Goal: Use online tool/utility: Utilize a website feature to perform a specific function

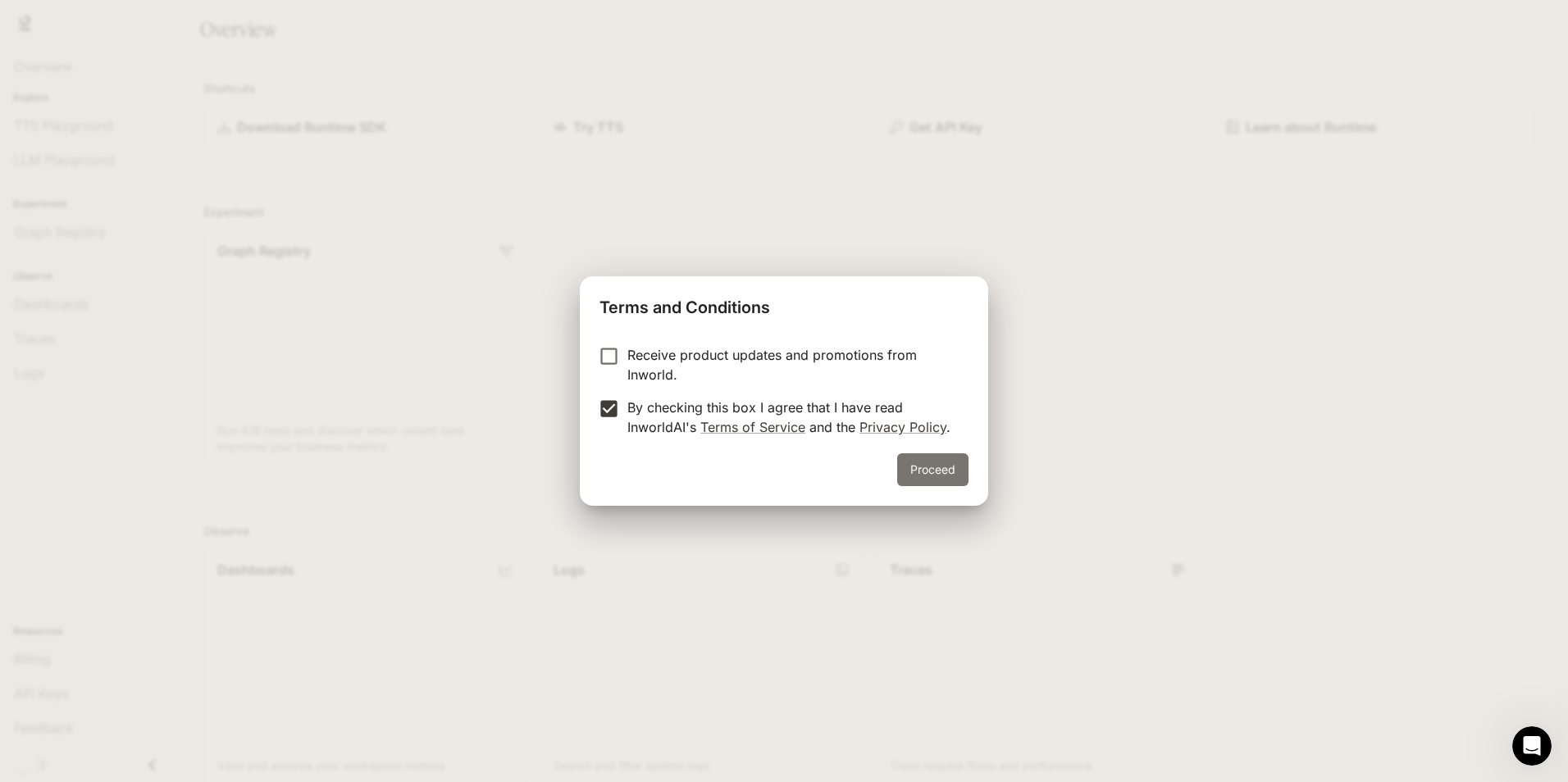
click at [956, 473] on button "Proceed" at bounding box center [933, 470] width 71 height 33
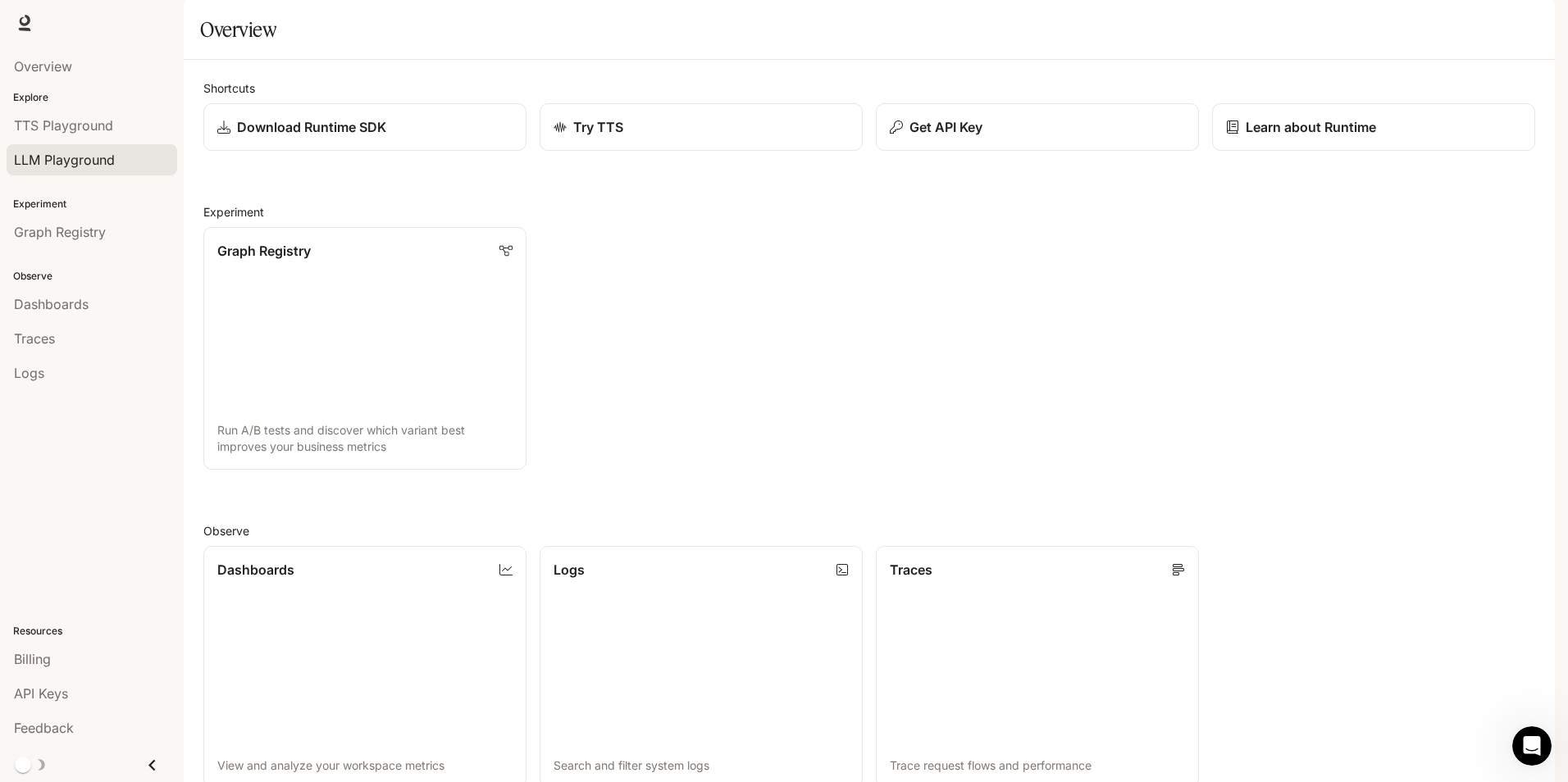
click at [120, 157] on div "LLM Playground" at bounding box center [92, 160] width 156 height 20
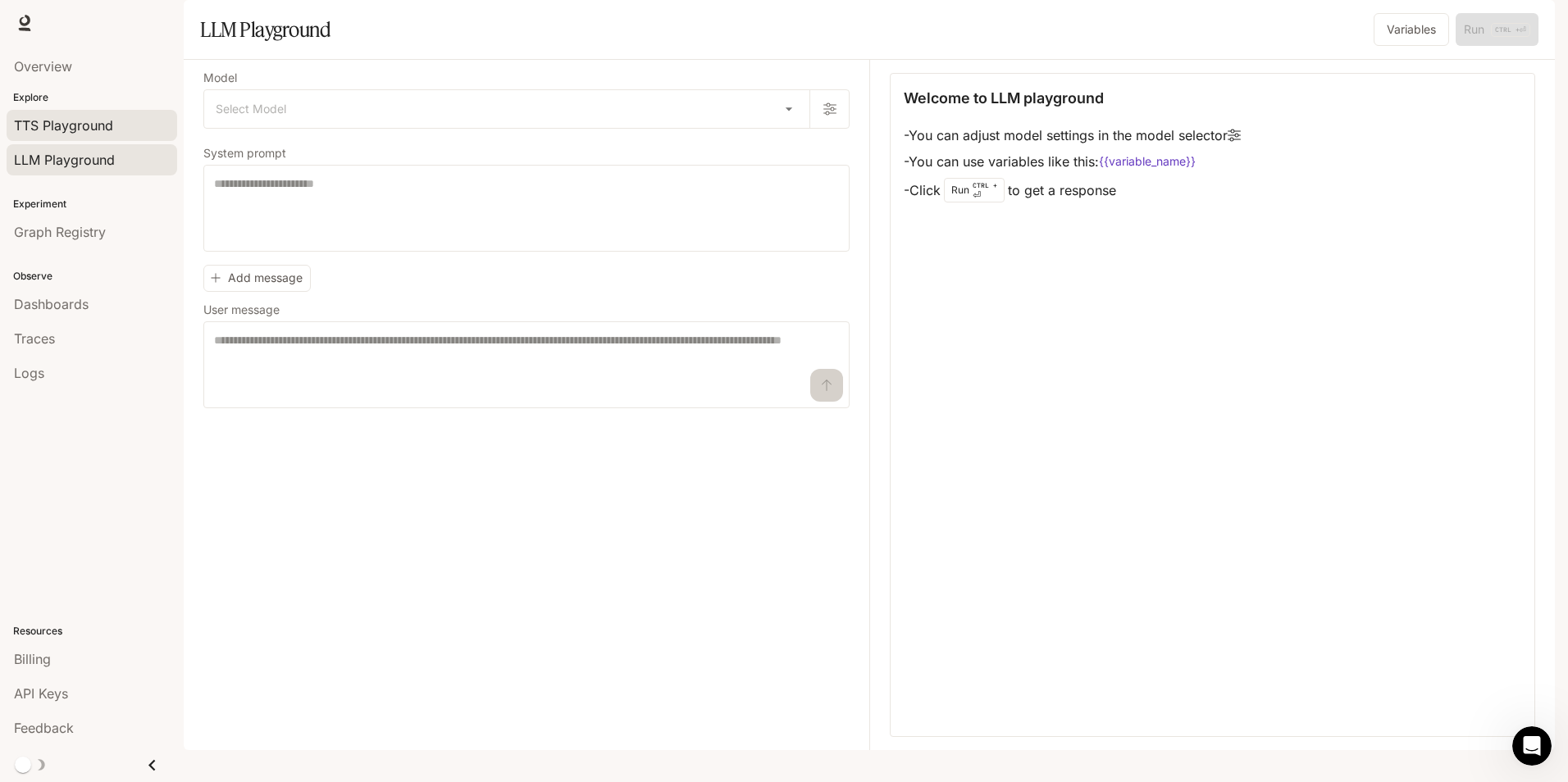
click at [102, 121] on span "TTS Playground" at bounding box center [64, 126] width 100 height 20
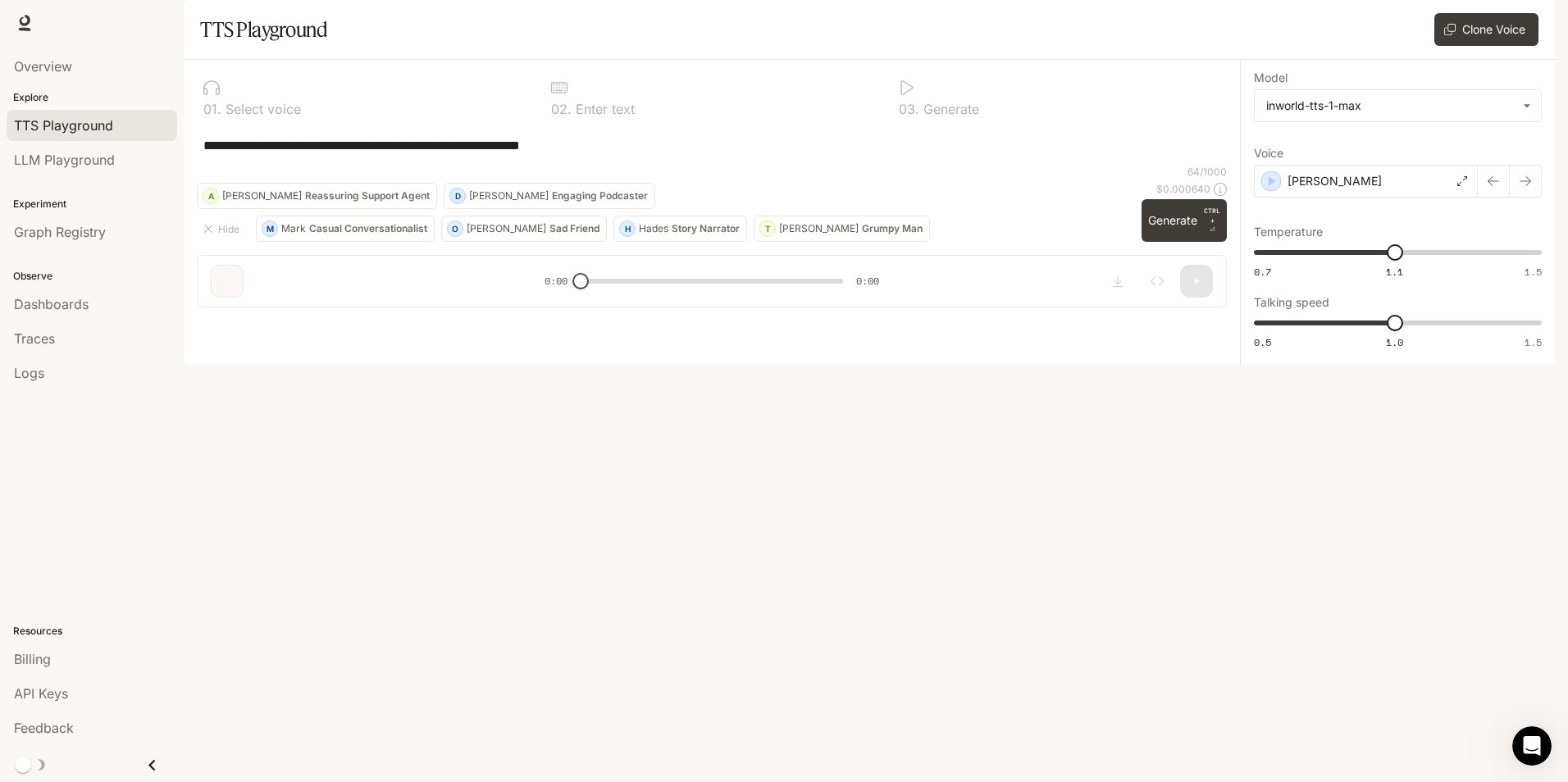
drag, startPoint x: 309, startPoint y: 208, endPoint x: 230, endPoint y: 308, distance: 127.4
click at [230, 165] on div "**********" at bounding box center [711, 145] width 1029 height 39
click at [94, 296] on div "Dashboards" at bounding box center [92, 304] width 156 height 20
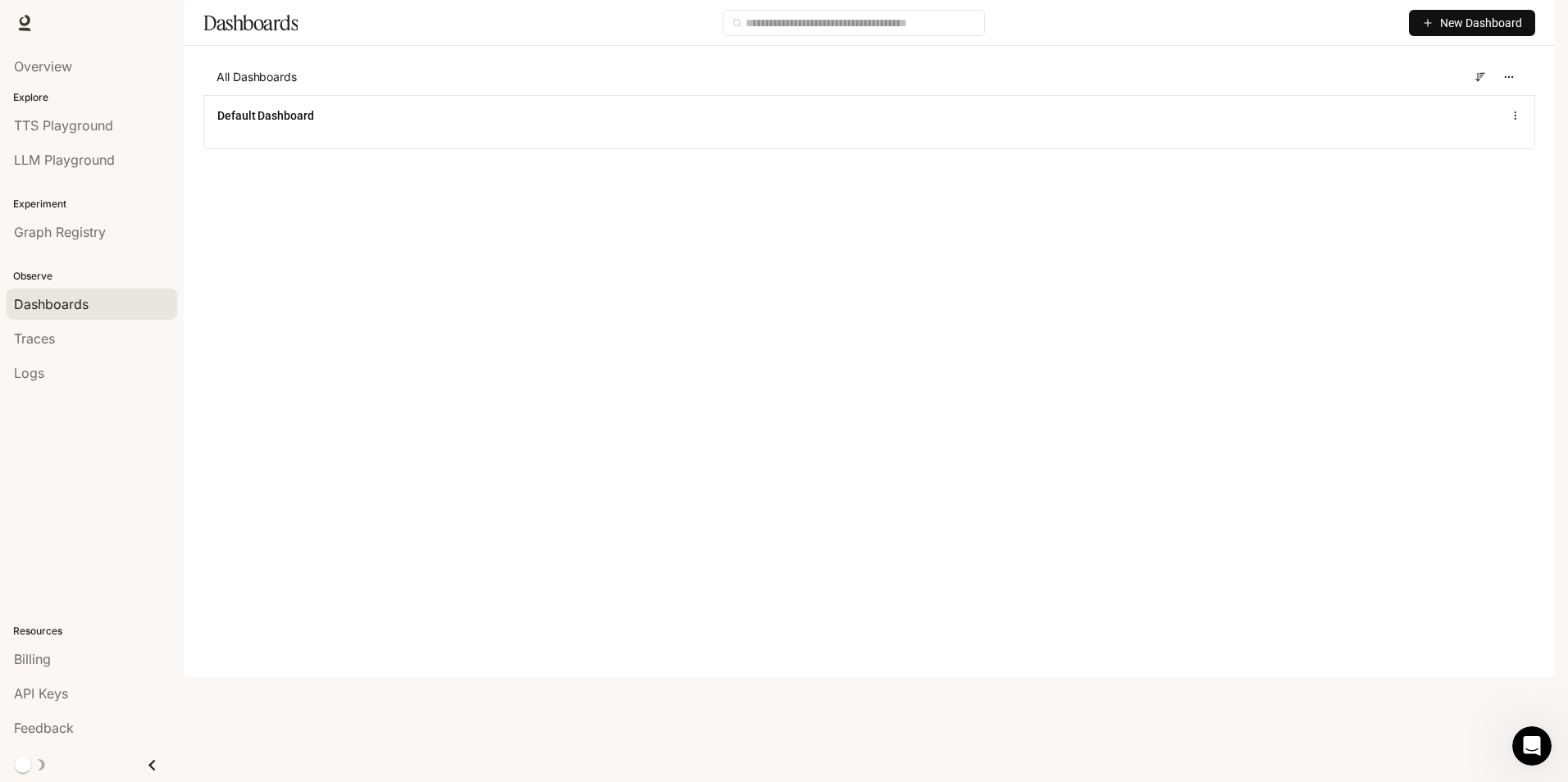
click at [1472, 32] on span "New Dashboard" at bounding box center [1481, 23] width 82 height 18
click at [1487, 100] on div "Create dashboard" at bounding box center [1453, 104] width 136 height 18
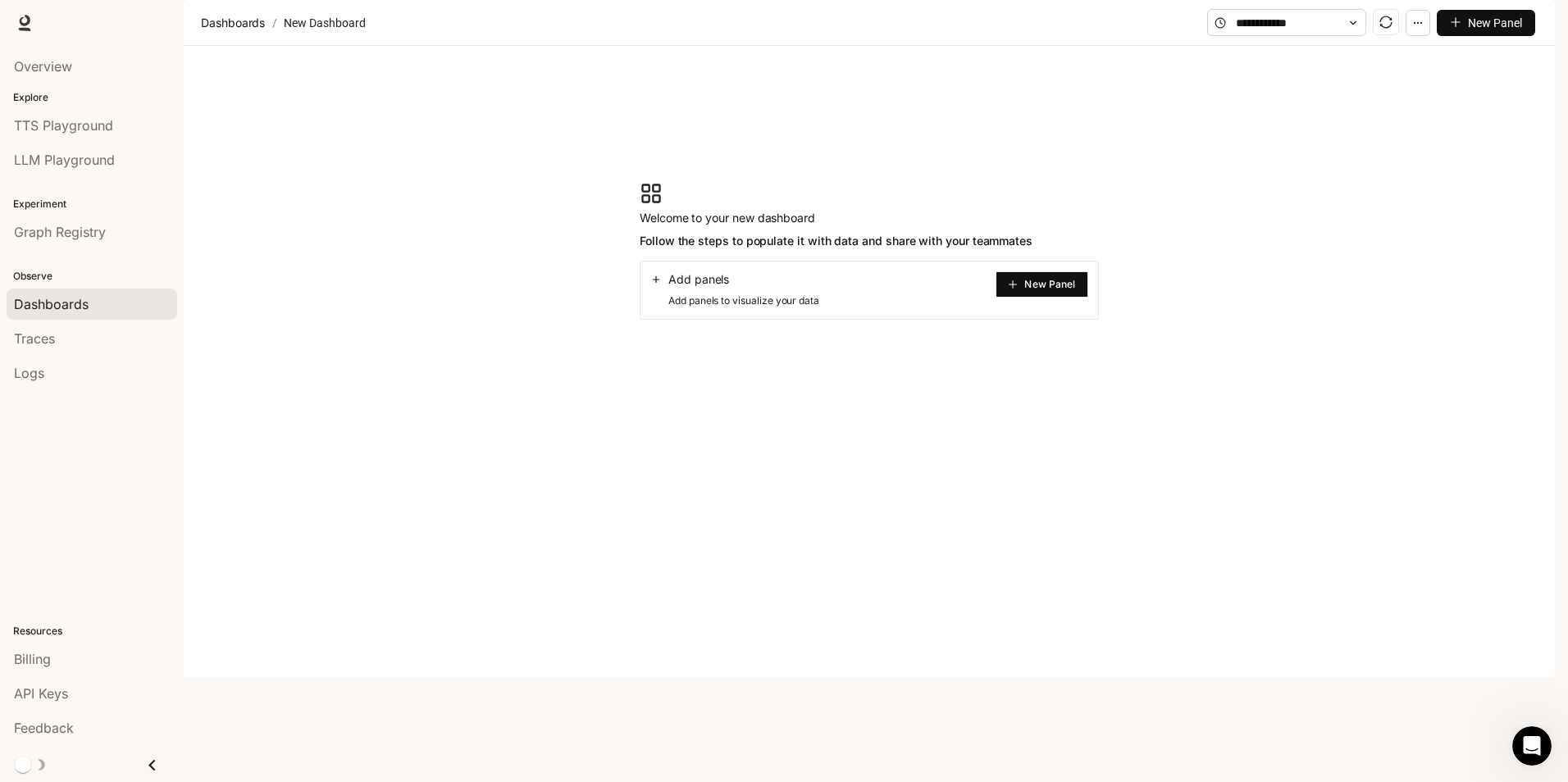
click at [695, 288] on span "Add panels" at bounding box center [698, 279] width 60 height 16
click at [1052, 288] on span "New Panel" at bounding box center [1049, 285] width 51 height 9
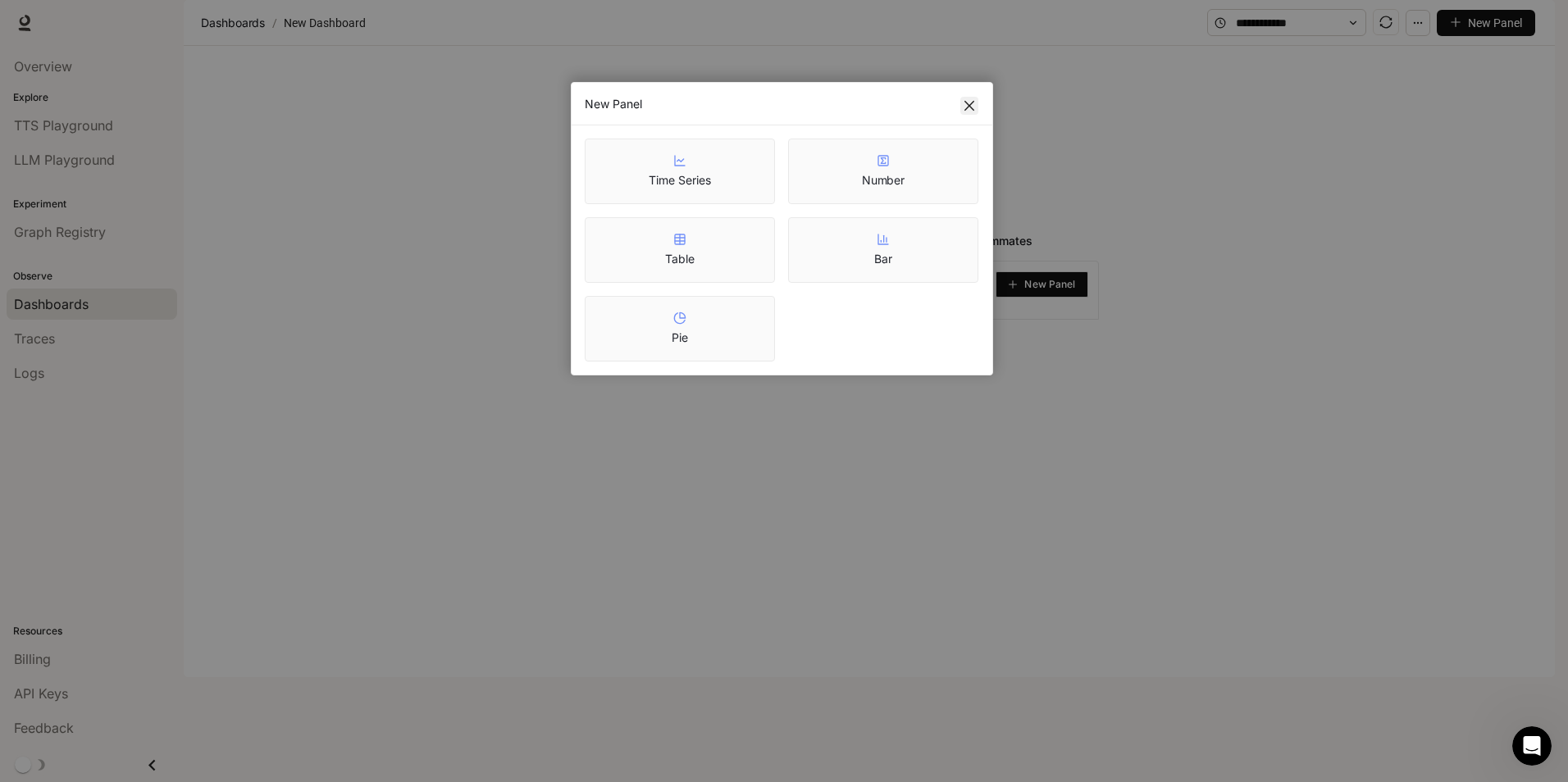
click at [969, 103] on icon "close" at bounding box center [969, 106] width 13 height 13
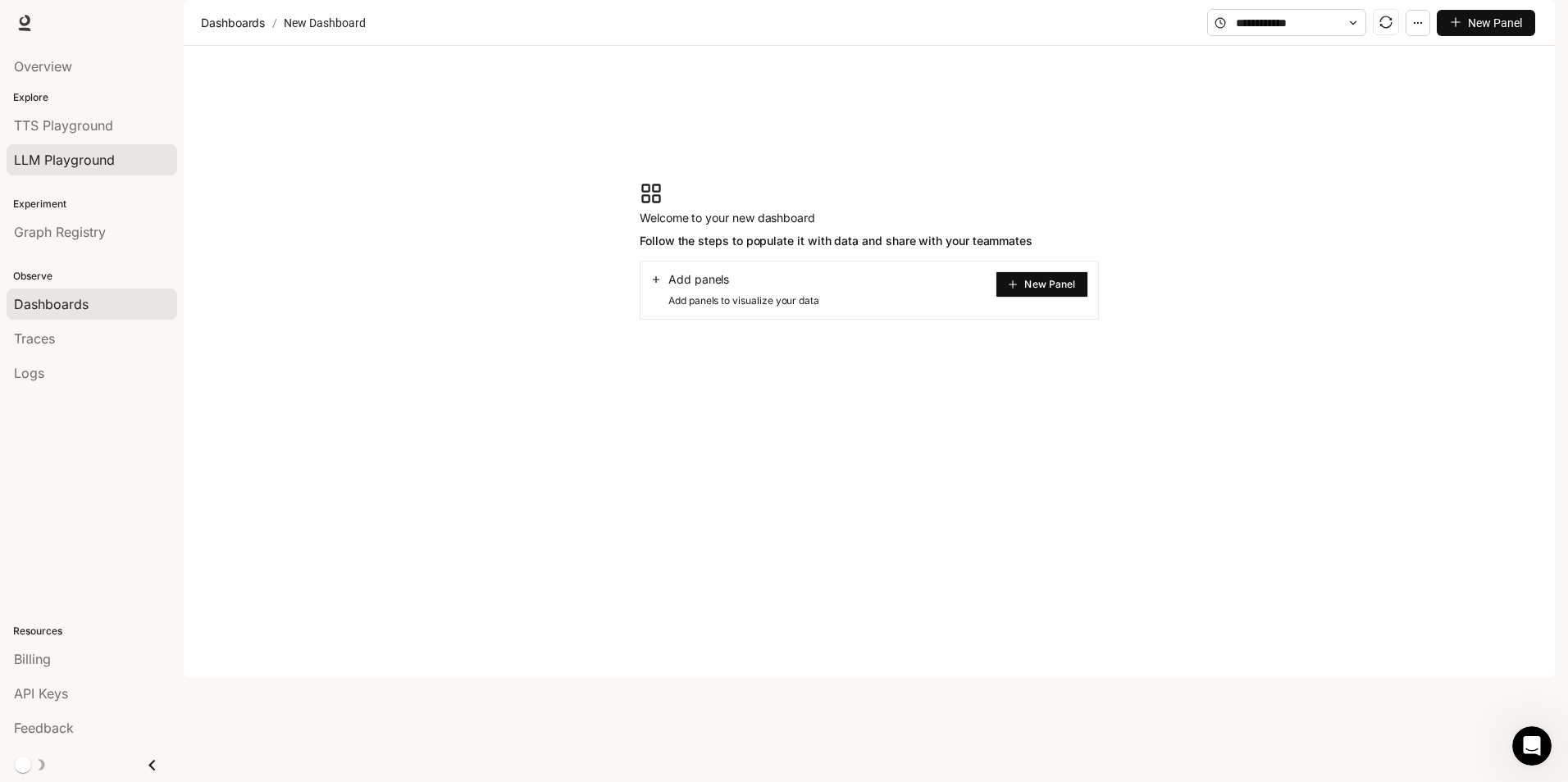
click at [127, 154] on div "LLM Playground" at bounding box center [92, 160] width 156 height 20
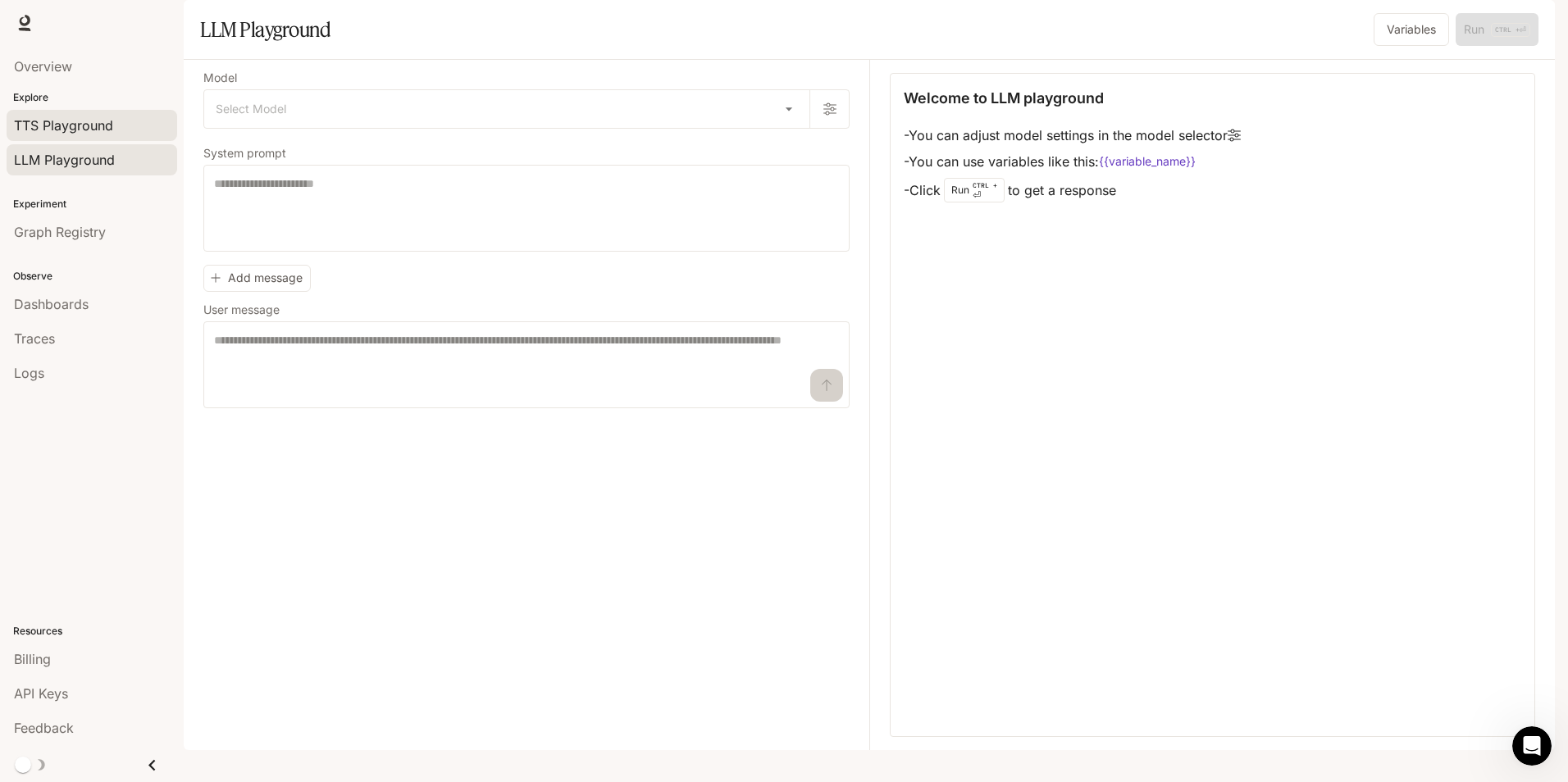
click at [106, 122] on span "TTS Playground" at bounding box center [64, 126] width 100 height 20
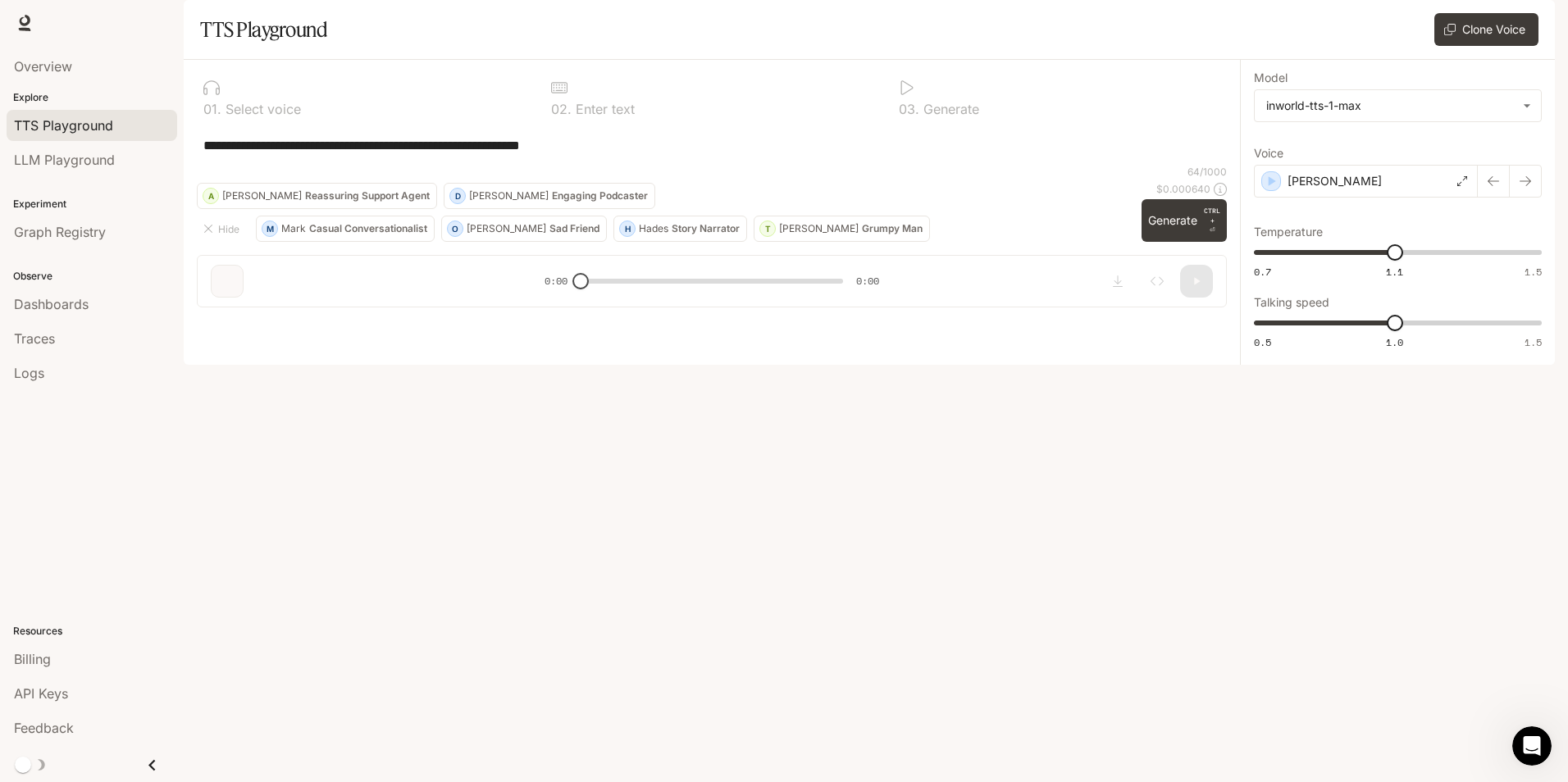
click at [414, 165] on div "**********" at bounding box center [711, 145] width 1029 height 39
click at [444, 209] on button "[PERSON_NAME] Engaging Podcaster" at bounding box center [549, 196] width 212 height 26
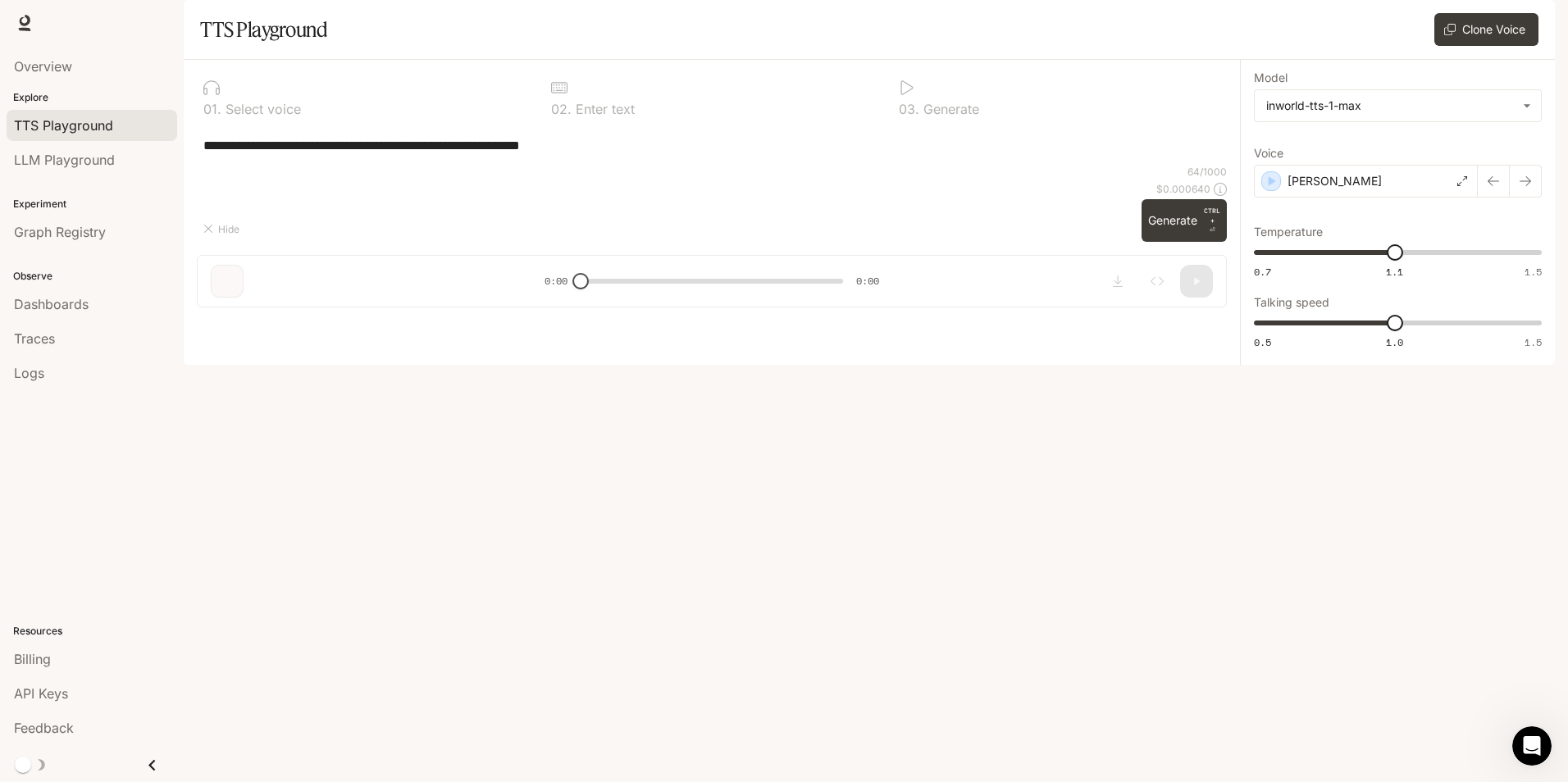
type textarea "**********"
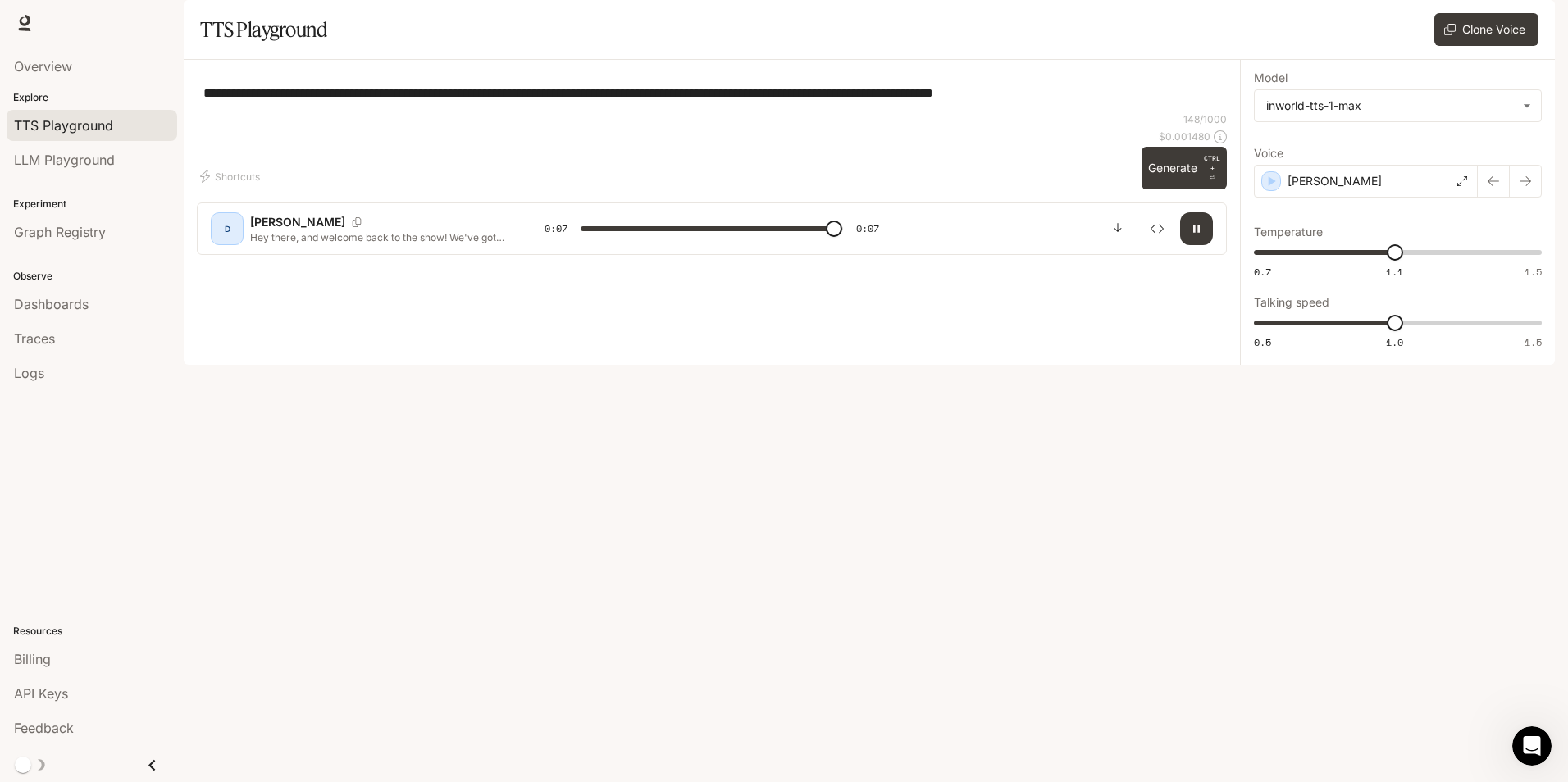
type input "*"
click at [1505, 146] on body "**********" at bounding box center [784, 391] width 1568 height 782
click at [1508, 147] on div at bounding box center [784, 391] width 1568 height 782
click at [1425, 150] on body "**********" at bounding box center [784, 391] width 1568 height 782
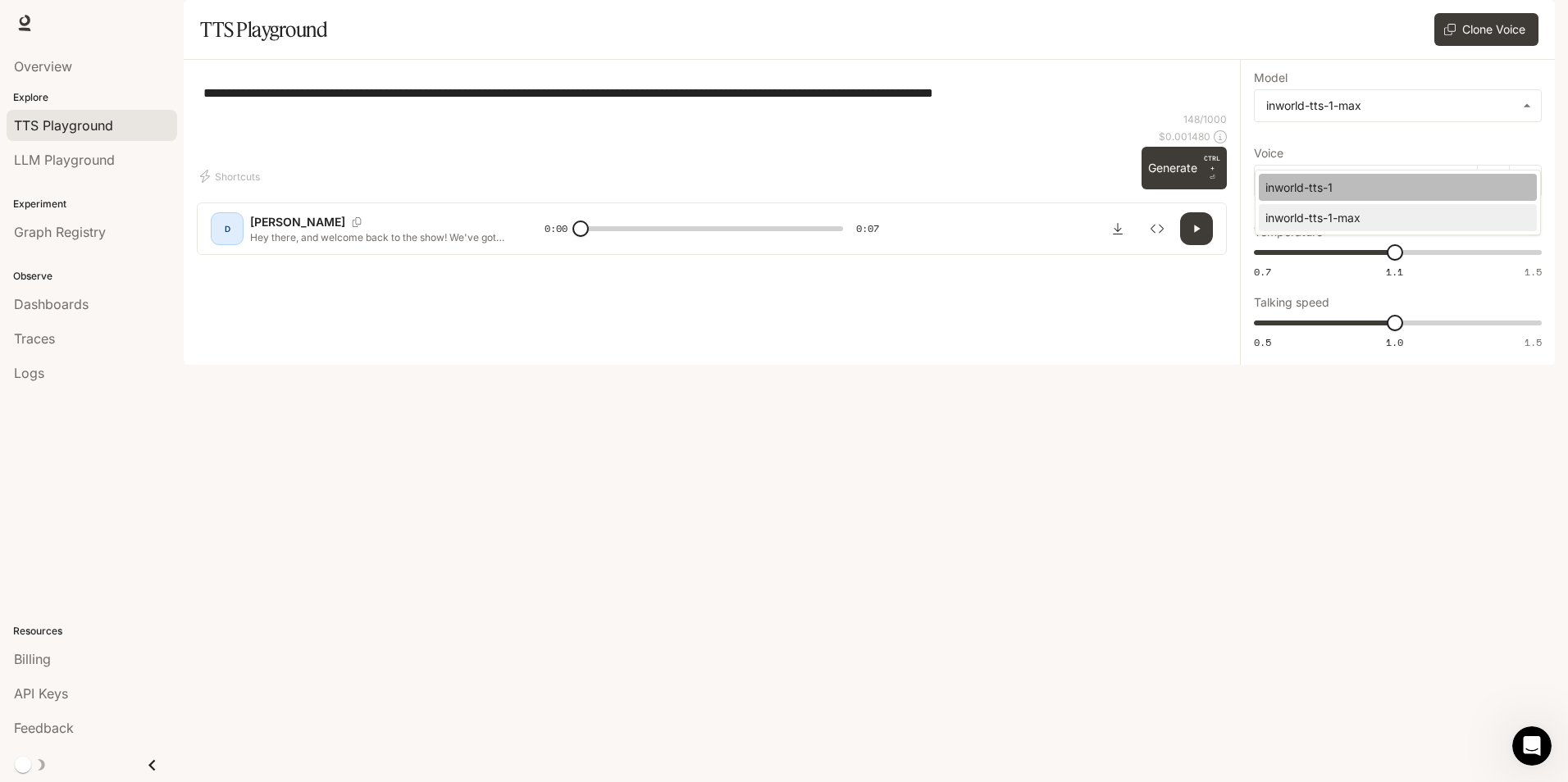
click at [1421, 182] on div "inworld-tts-1" at bounding box center [1394, 187] width 258 height 17
type input "**********"
click at [1465, 197] on div "[PERSON_NAME]" at bounding box center [1366, 181] width 224 height 33
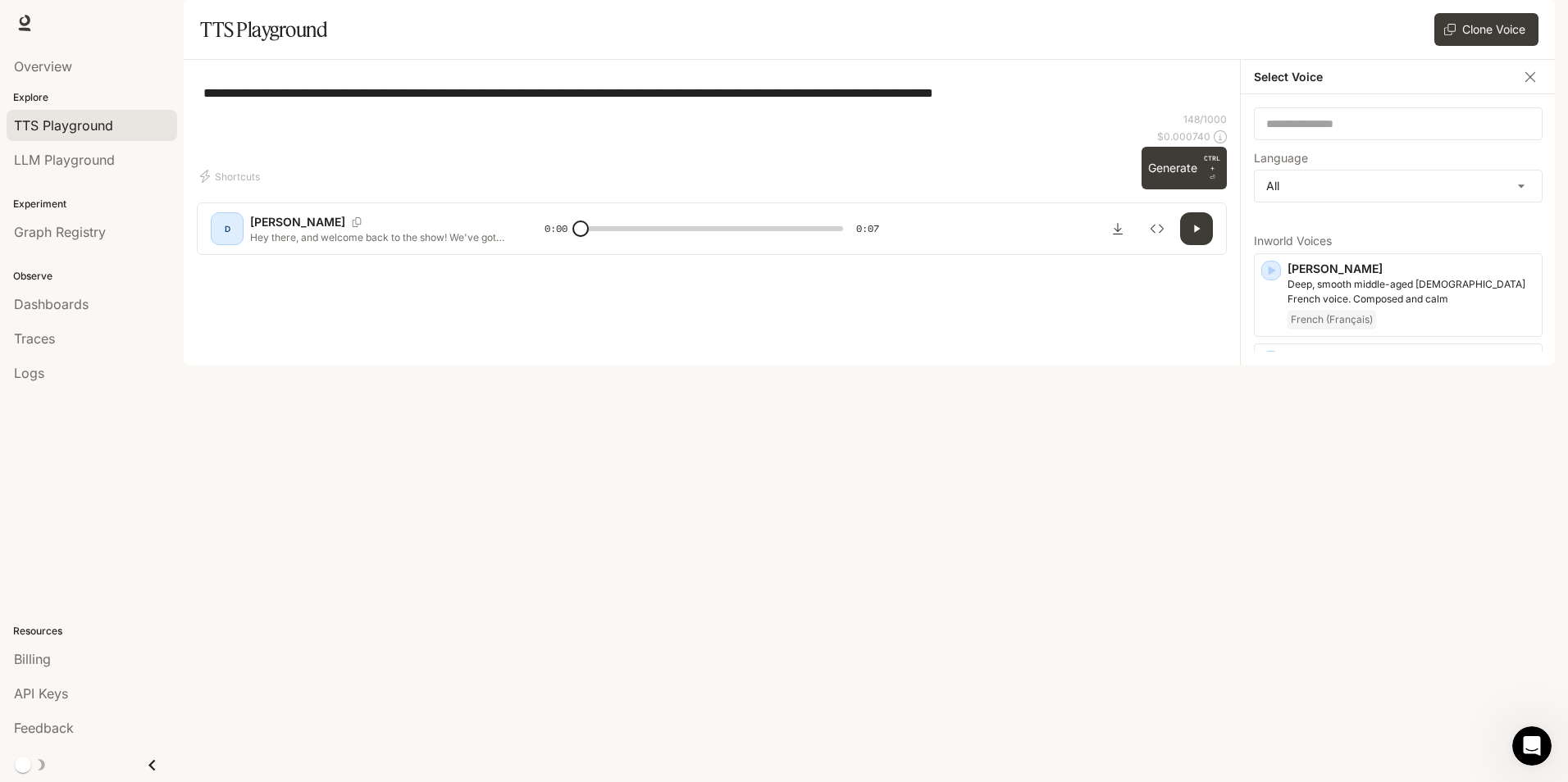
click at [1095, 112] on div "**********" at bounding box center [711, 92] width 1029 height 39
click at [1268, 275] on icon "button" at bounding box center [1272, 270] width 8 height 10
click at [1275, 369] on icon "button" at bounding box center [1270, 360] width 16 height 16
click at [1271, 456] on icon "button" at bounding box center [1272, 450] width 8 height 10
click at [1275, 535] on icon "button" at bounding box center [1270, 526] width 16 height 16
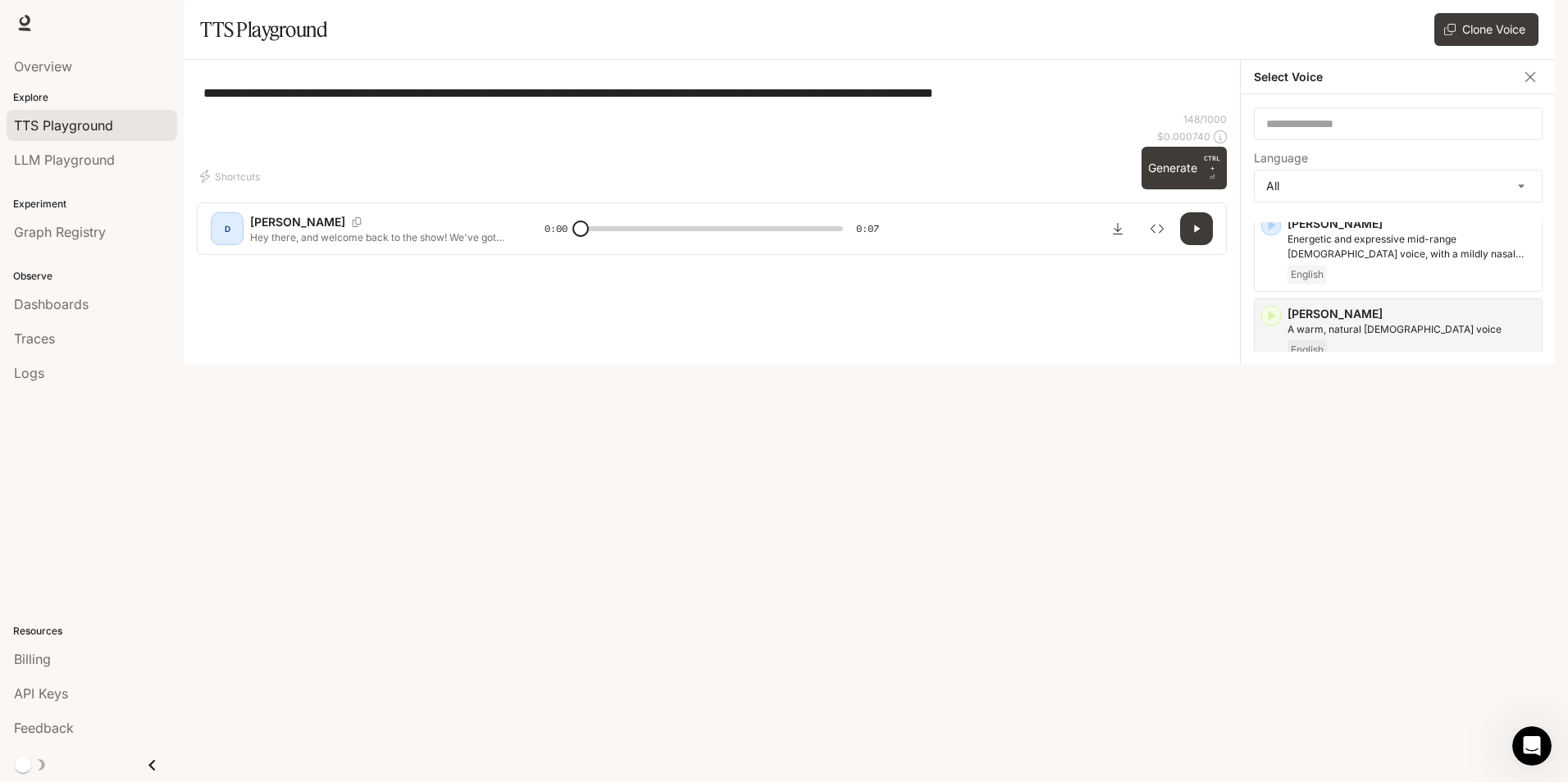
scroll to position [164, 0]
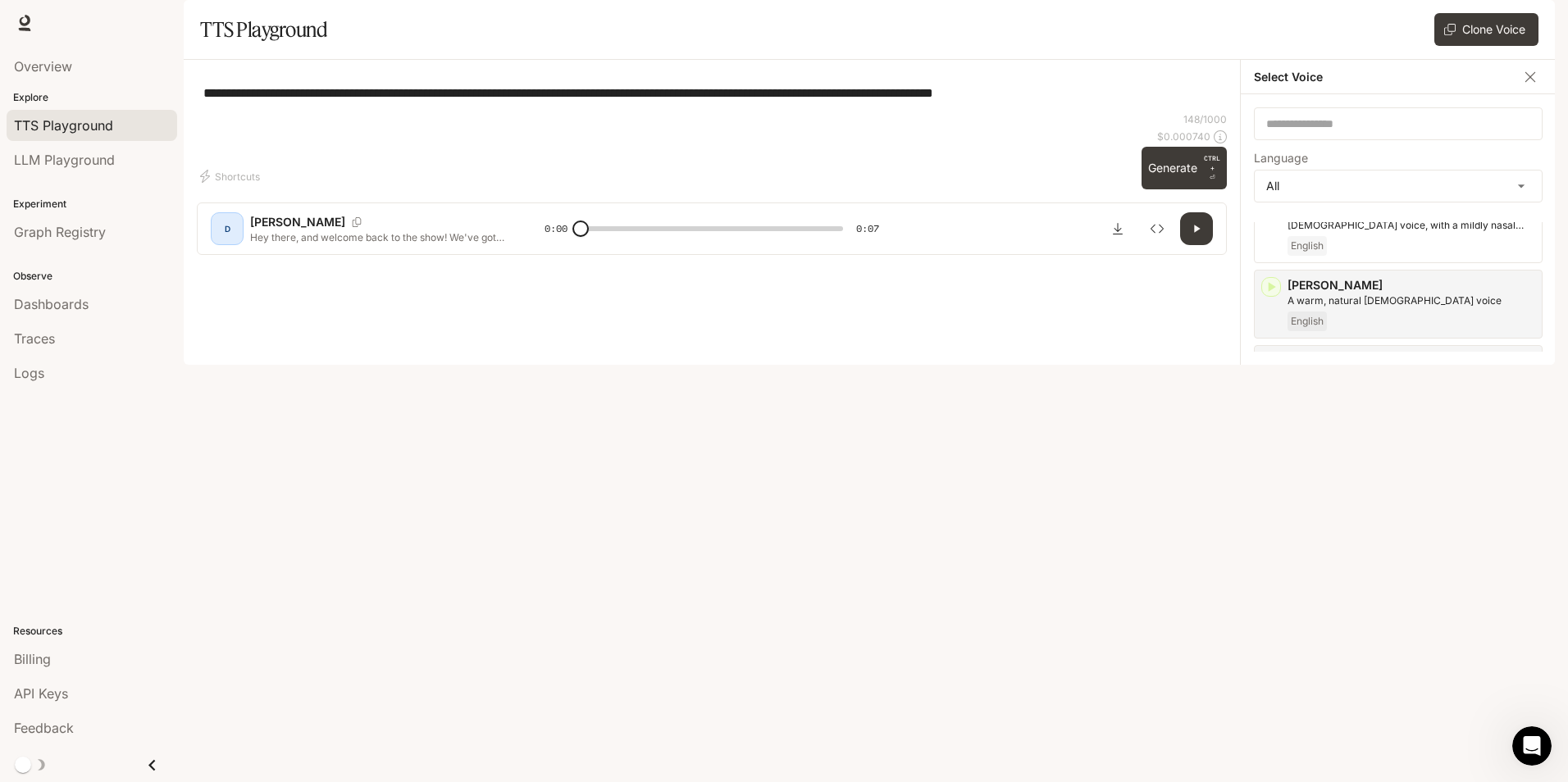
click at [1271, 457] on icon "button" at bounding box center [1272, 452] width 8 height 10
click at [1265, 551] on icon "button" at bounding box center [1270, 542] width 16 height 16
click at [1275, 628] on div "button" at bounding box center [1271, 618] width 20 height 20
click at [1271, 295] on icon "button" at bounding box center [1272, 290] width 8 height 10
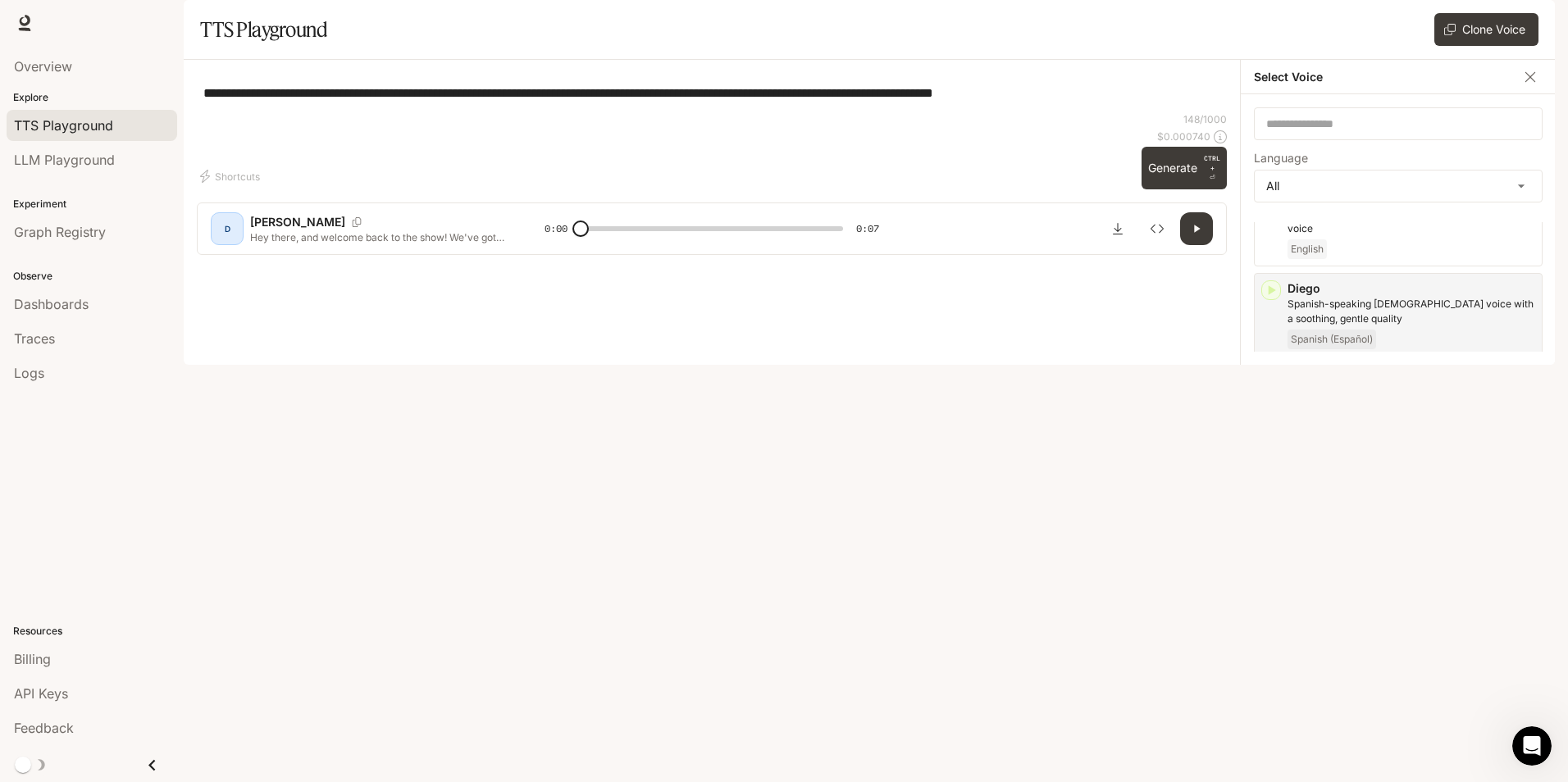
click at [1271, 388] on icon "button" at bounding box center [1270, 380] width 16 height 16
click at [1273, 475] on icon "button" at bounding box center [1272, 471] width 8 height 10
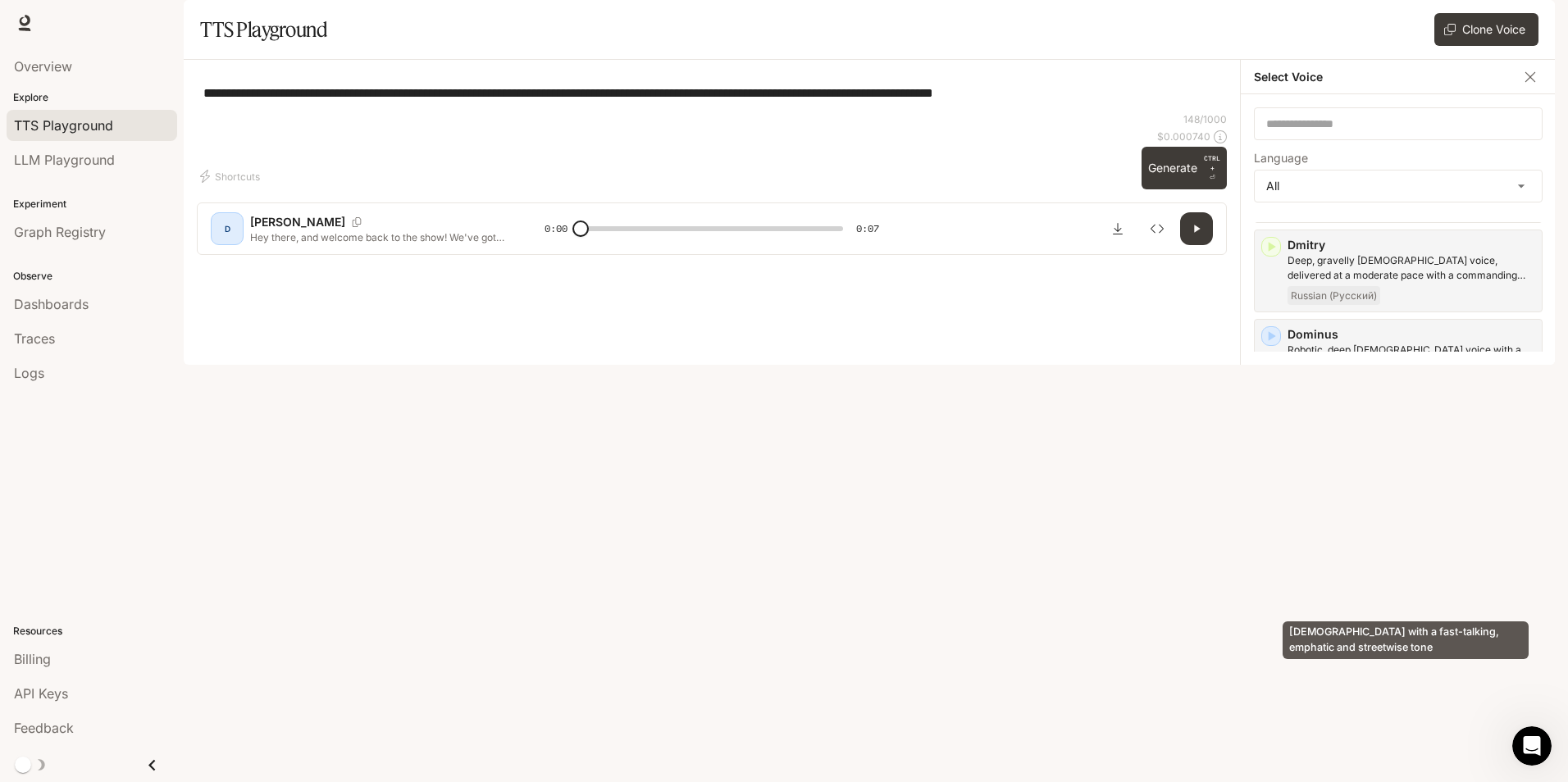
scroll to position [746, 0]
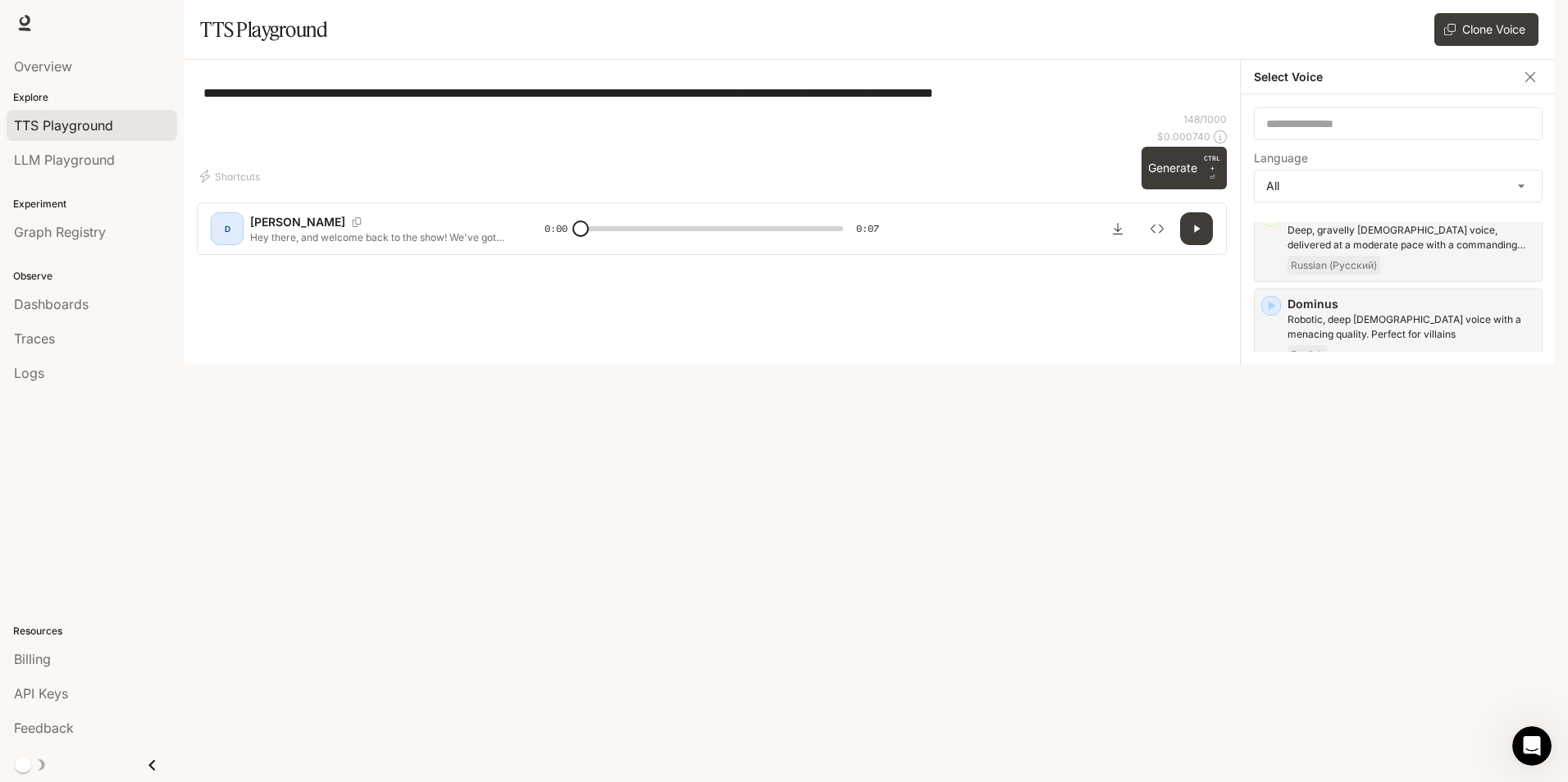
click at [1276, 404] on icon "button" at bounding box center [1270, 396] width 16 height 16
click at [1274, 494] on icon "button" at bounding box center [1270, 486] width 16 height 16
click at [1265, 598] on div "[PERSON_NAME] Dutch [DEMOGRAPHIC_DATA] voice with a weathered edge Dutch (Neder…" at bounding box center [1397, 600] width 288 height 83
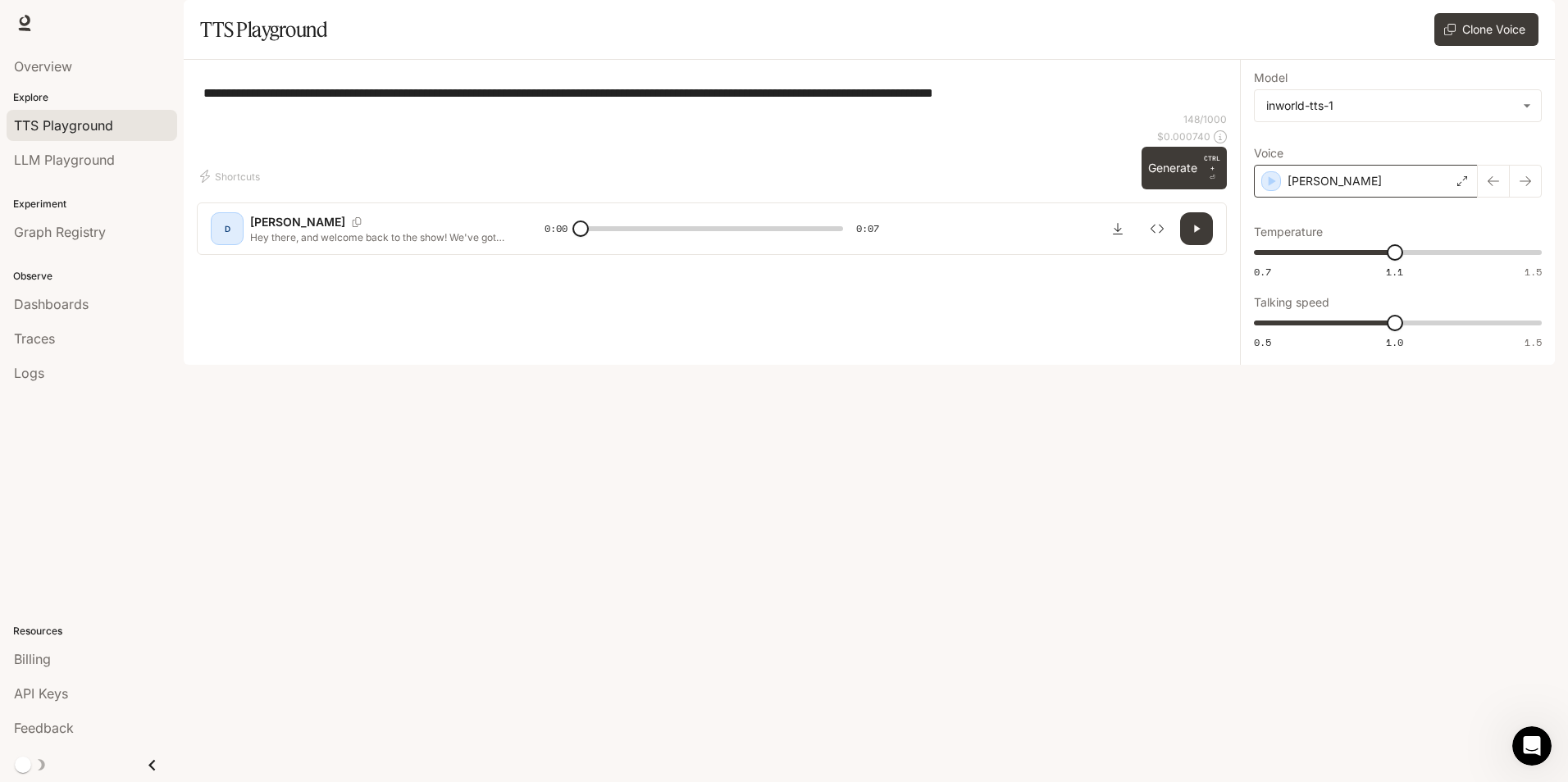
click at [1464, 186] on icon at bounding box center [1462, 181] width 10 height 10
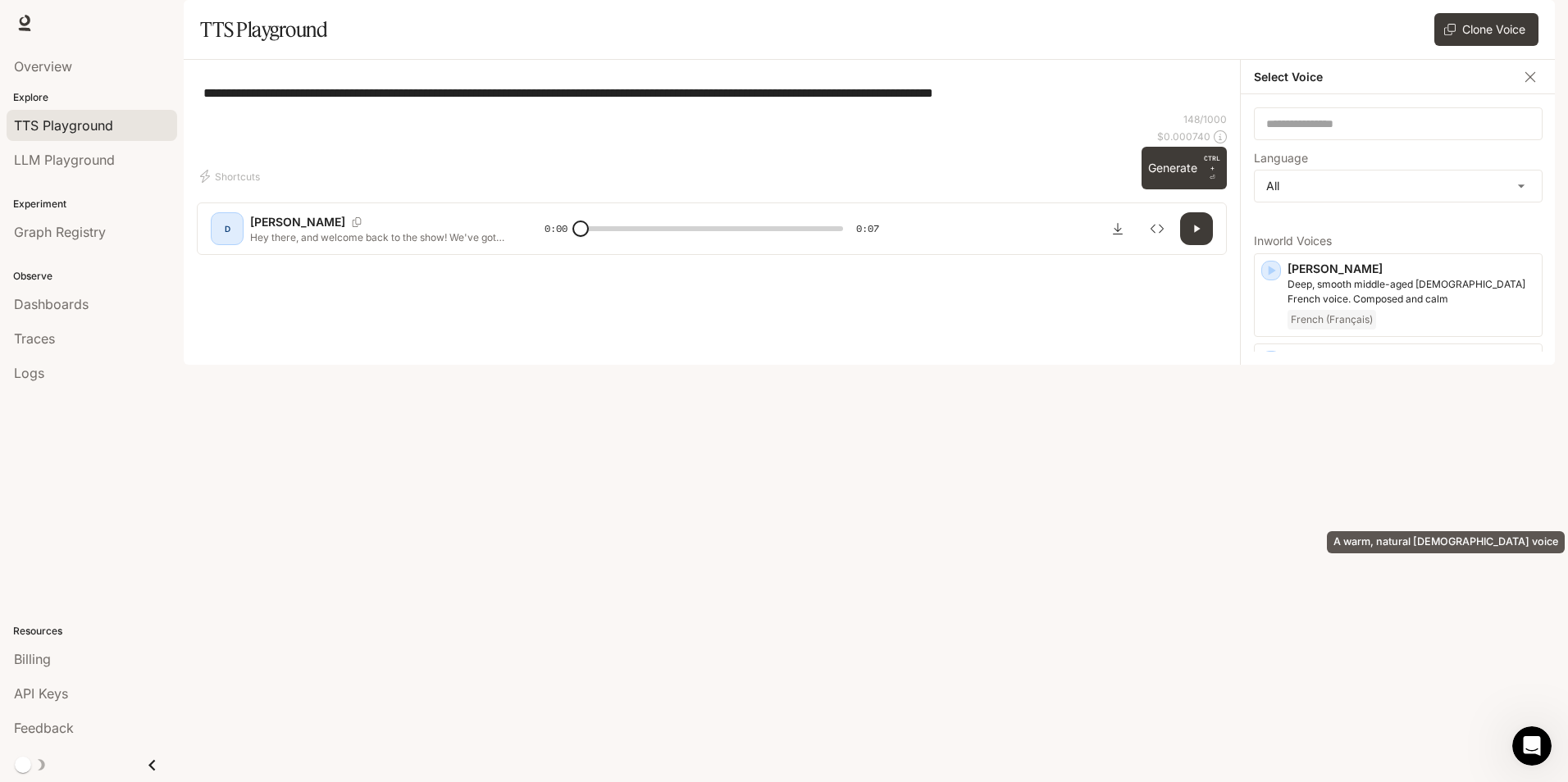
click at [1386, 537] on div "A warm, natural [DEMOGRAPHIC_DATA] voice" at bounding box center [1445, 541] width 238 height 22
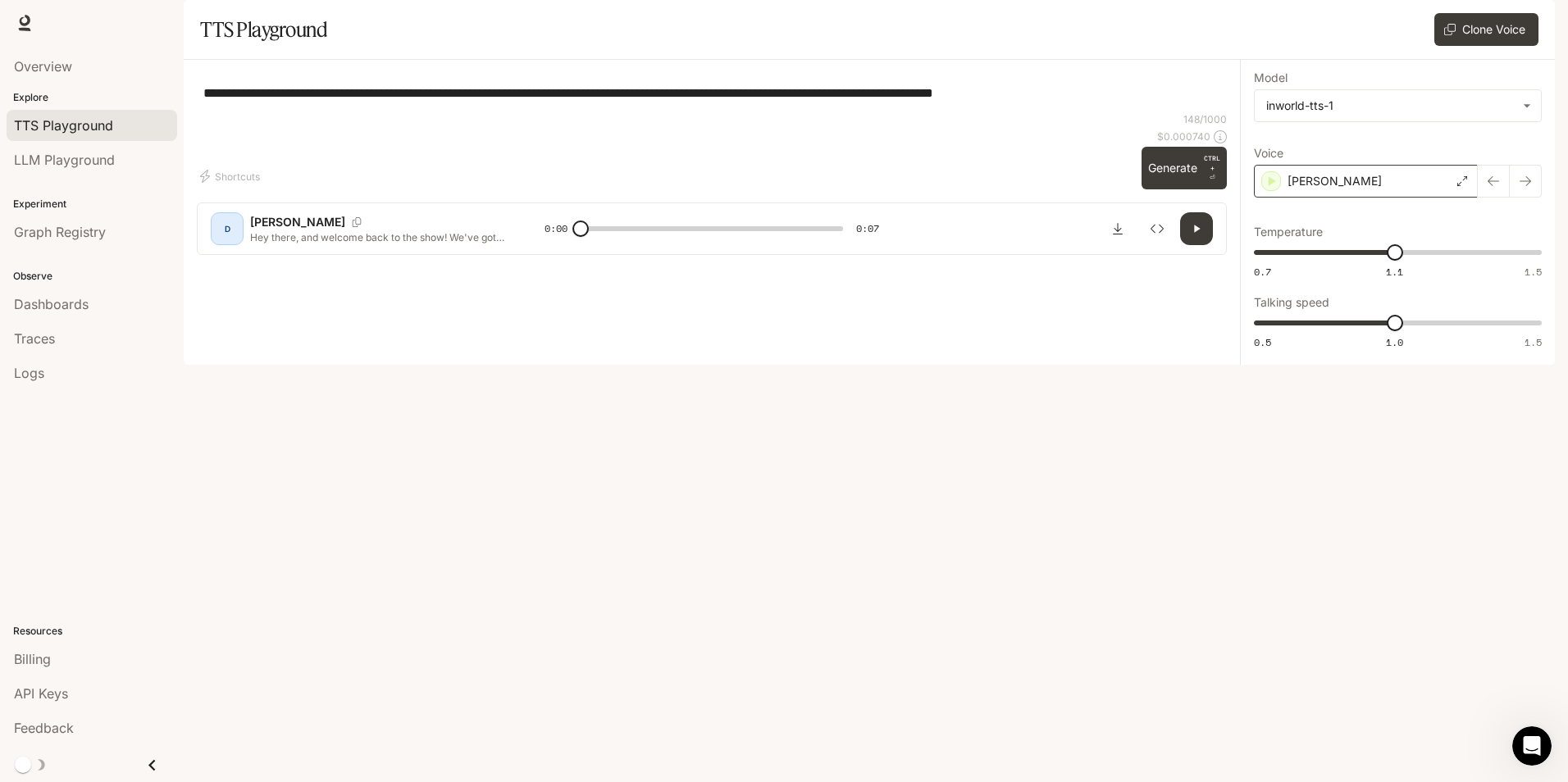
click at [1385, 197] on div "[PERSON_NAME]" at bounding box center [1366, 181] width 224 height 33
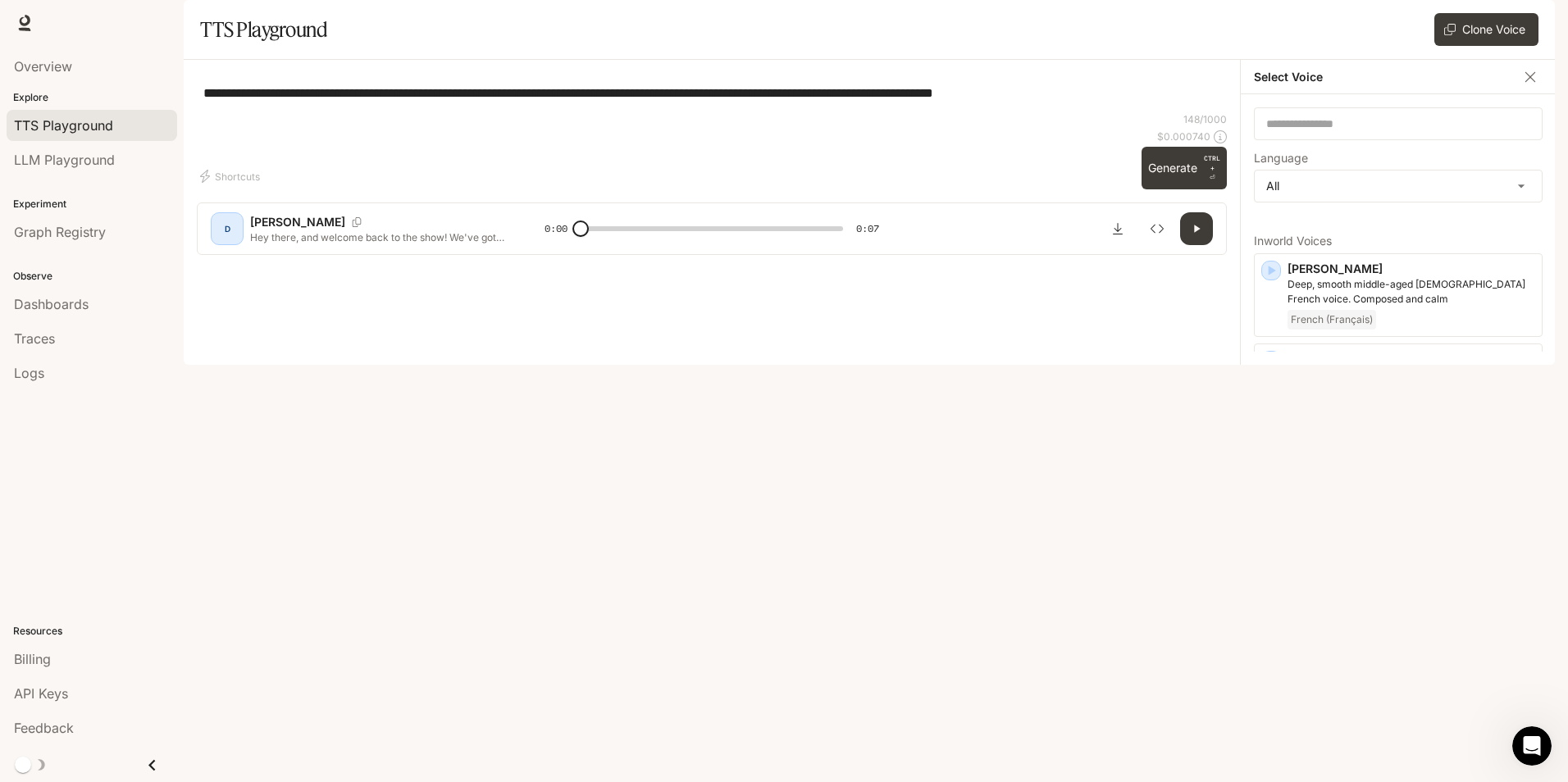
click at [1545, 365] on div "**********" at bounding box center [1397, 229] width 314 height 270
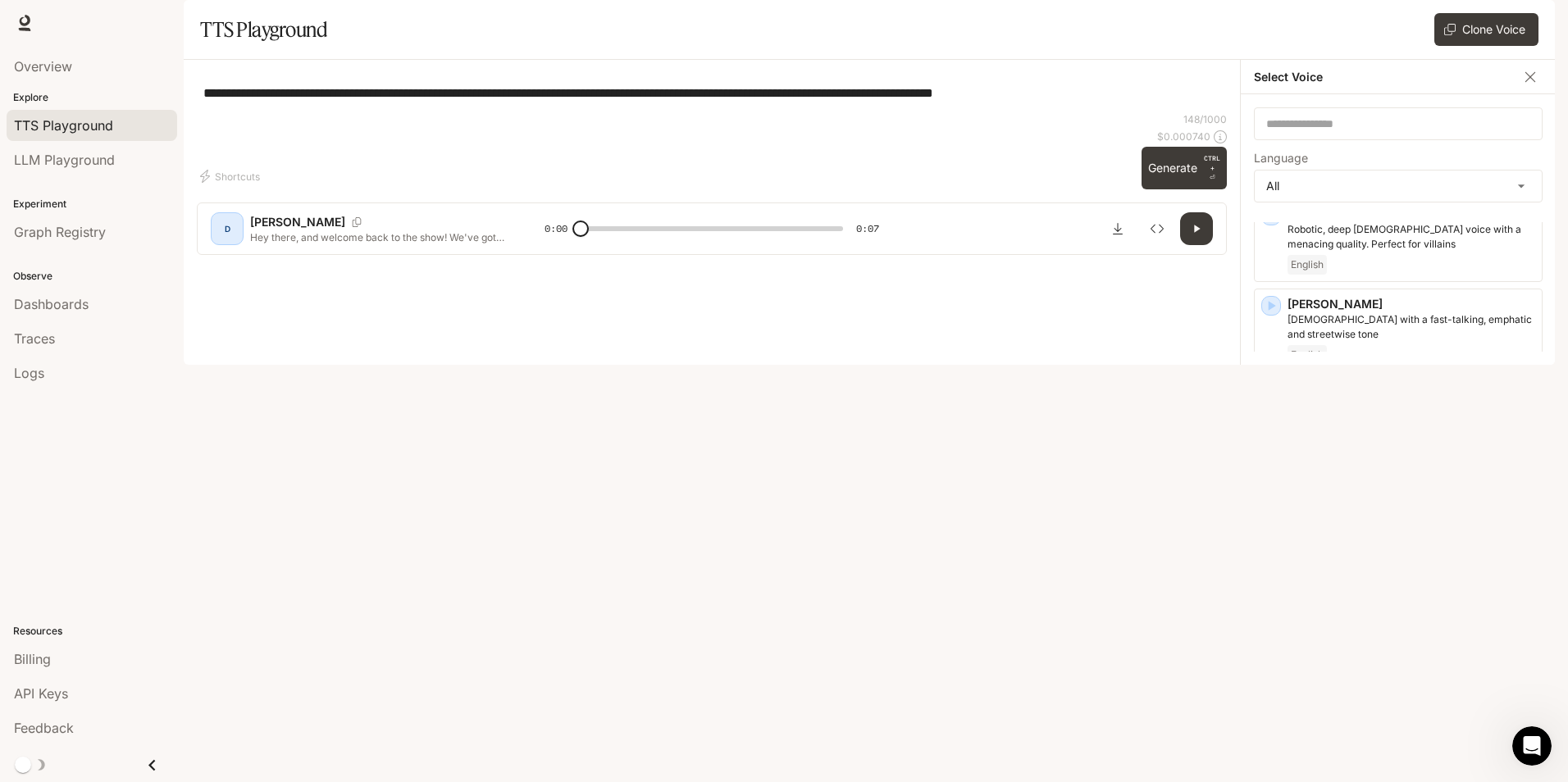
click at [1268, 494] on icon "button" at bounding box center [1270, 486] width 16 height 16
click at [1267, 585] on icon "button" at bounding box center [1270, 576] width 16 height 16
click at [1278, 671] on icon "button" at bounding box center [1270, 666] width 16 height 16
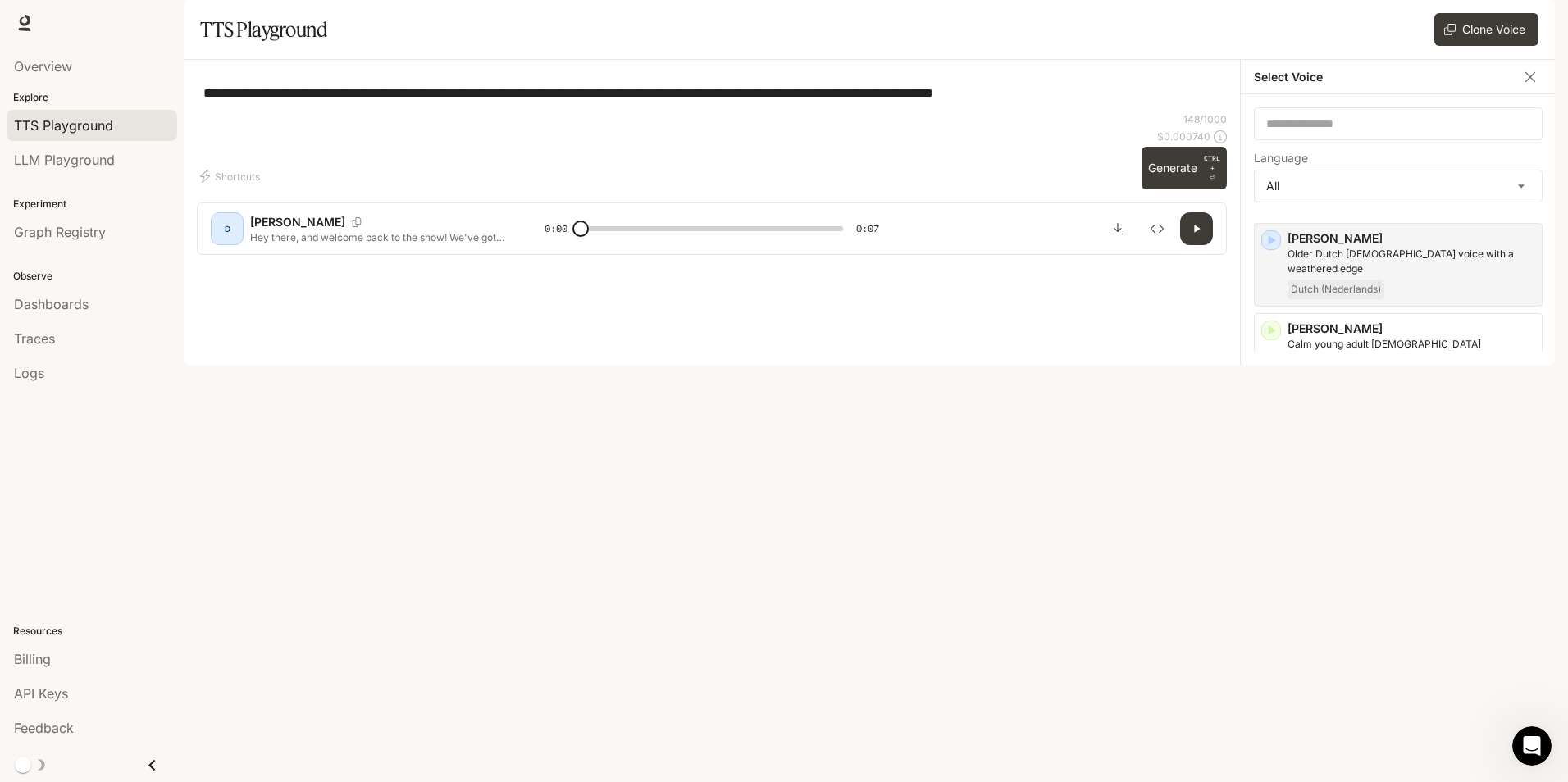
click at [1275, 510] on icon "button" at bounding box center [1270, 510] width 16 height 16
click at [1273, 599] on icon "button" at bounding box center [1270, 600] width 16 height 16
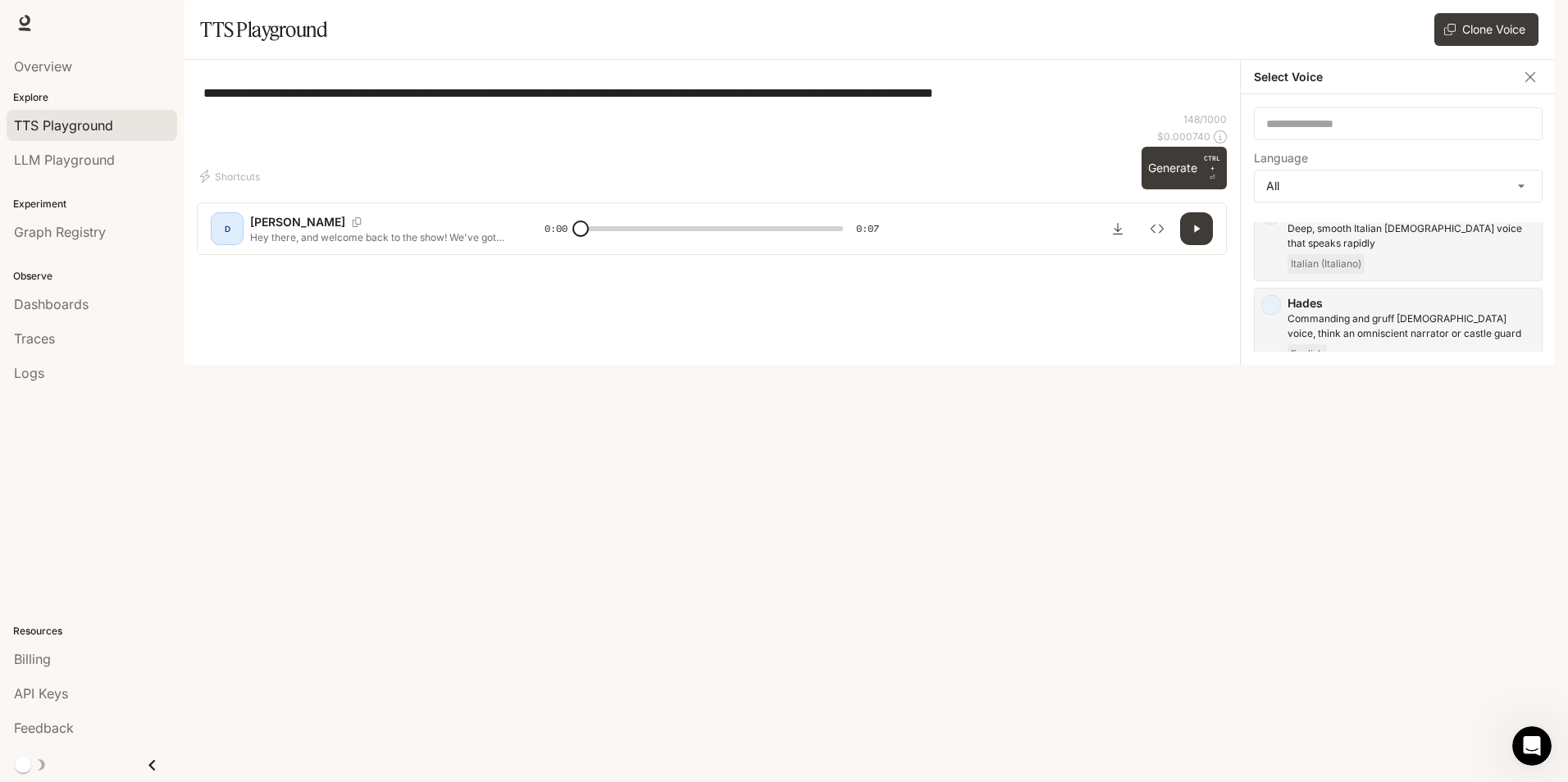
scroll to position [1410, 0]
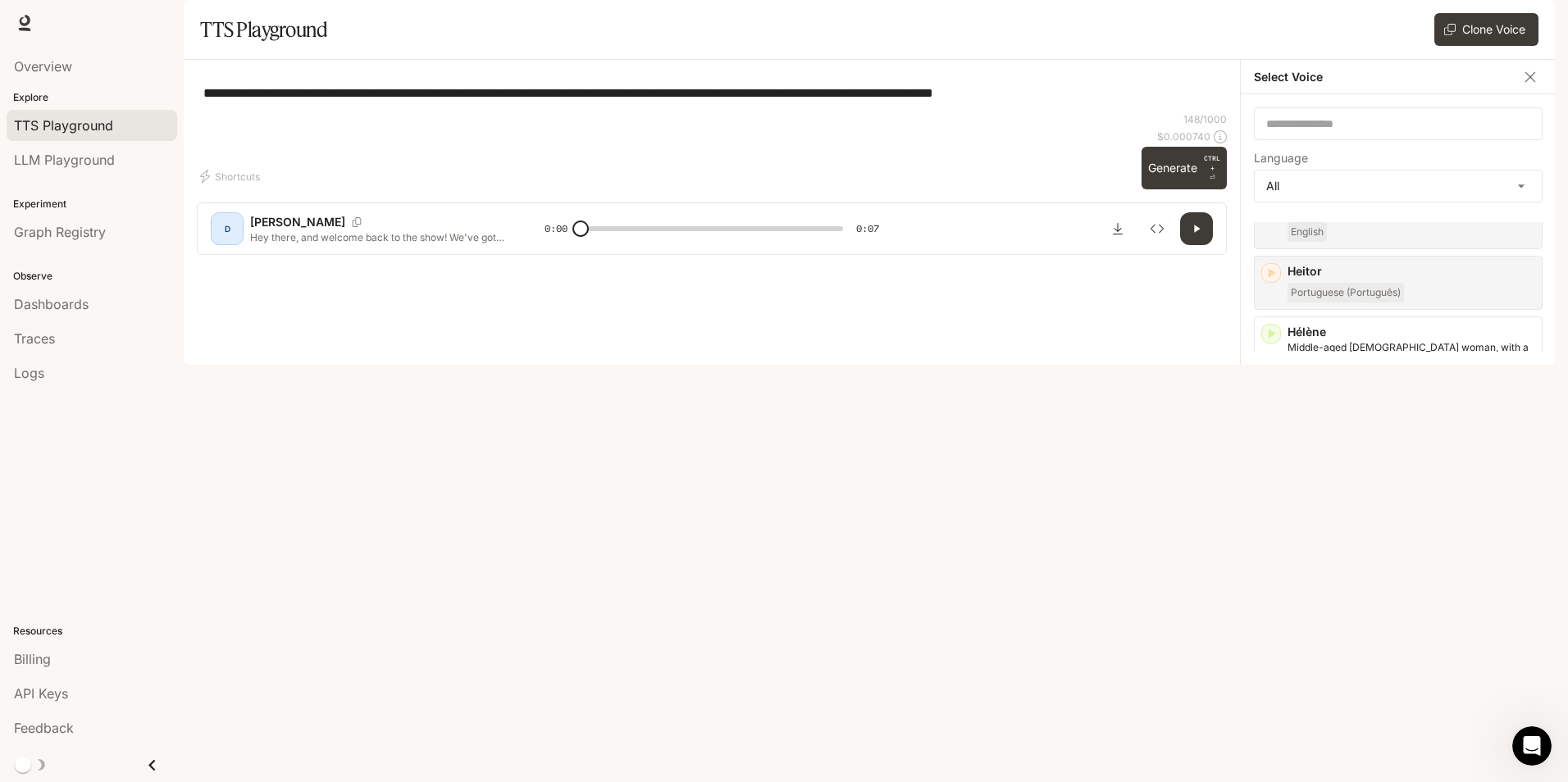
click at [1270, 689] on icon "button" at bounding box center [1272, 694] width 8 height 10
click at [1269, 599] on icon "button" at bounding box center [1272, 604] width 8 height 10
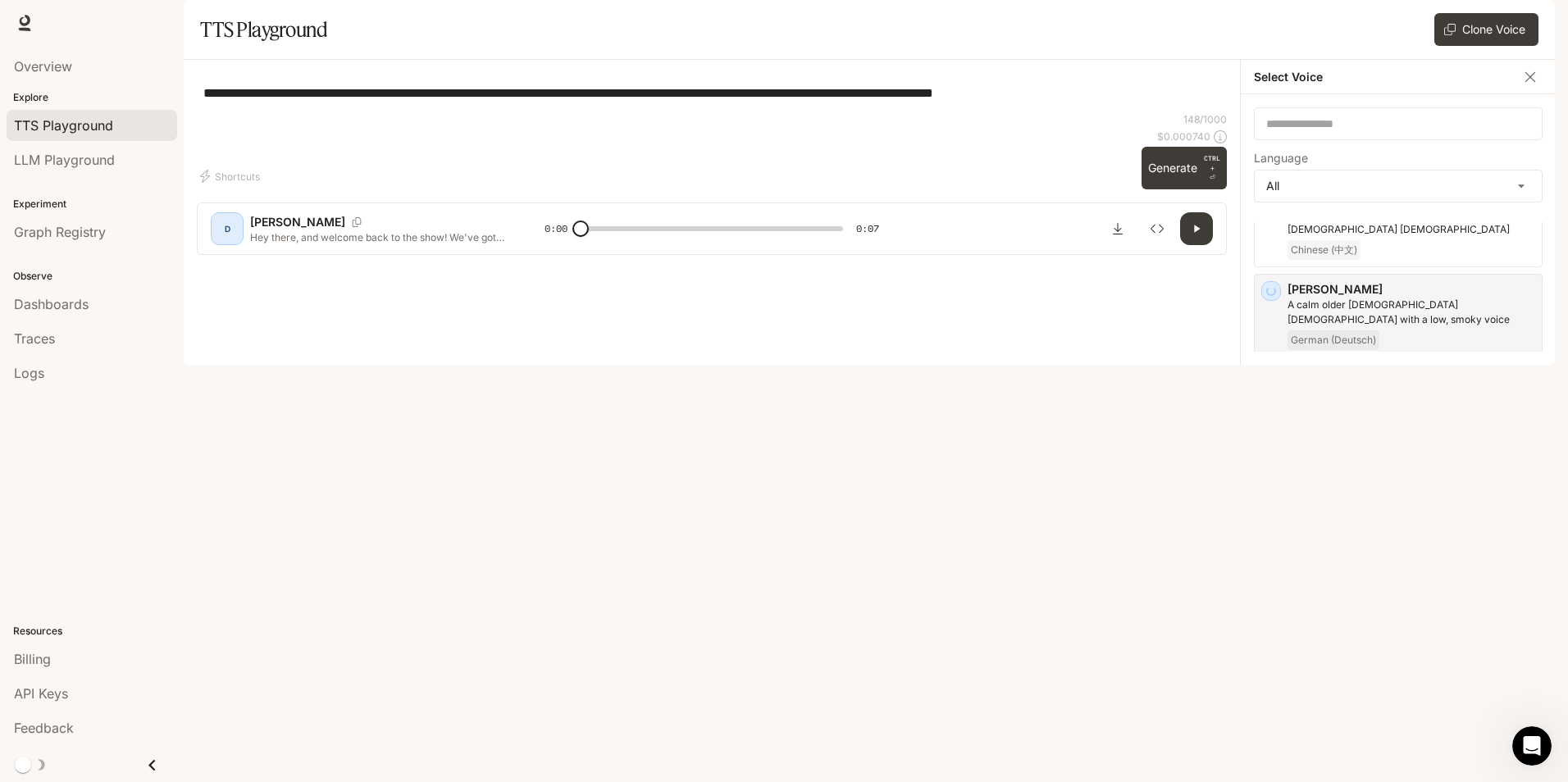
scroll to position [1737, 0]
click at [1267, 448] on icon "button" at bounding box center [1270, 455] width 16 height 16
click at [1273, 538] on icon "button" at bounding box center [1270, 545] width 16 height 16
click at [1272, 709] on div "[PERSON_NAME], energetic young [DEMOGRAPHIC_DATA] [DEMOGRAPHIC_DATA] voice Span…" at bounding box center [1397, 750] width 288 height 83
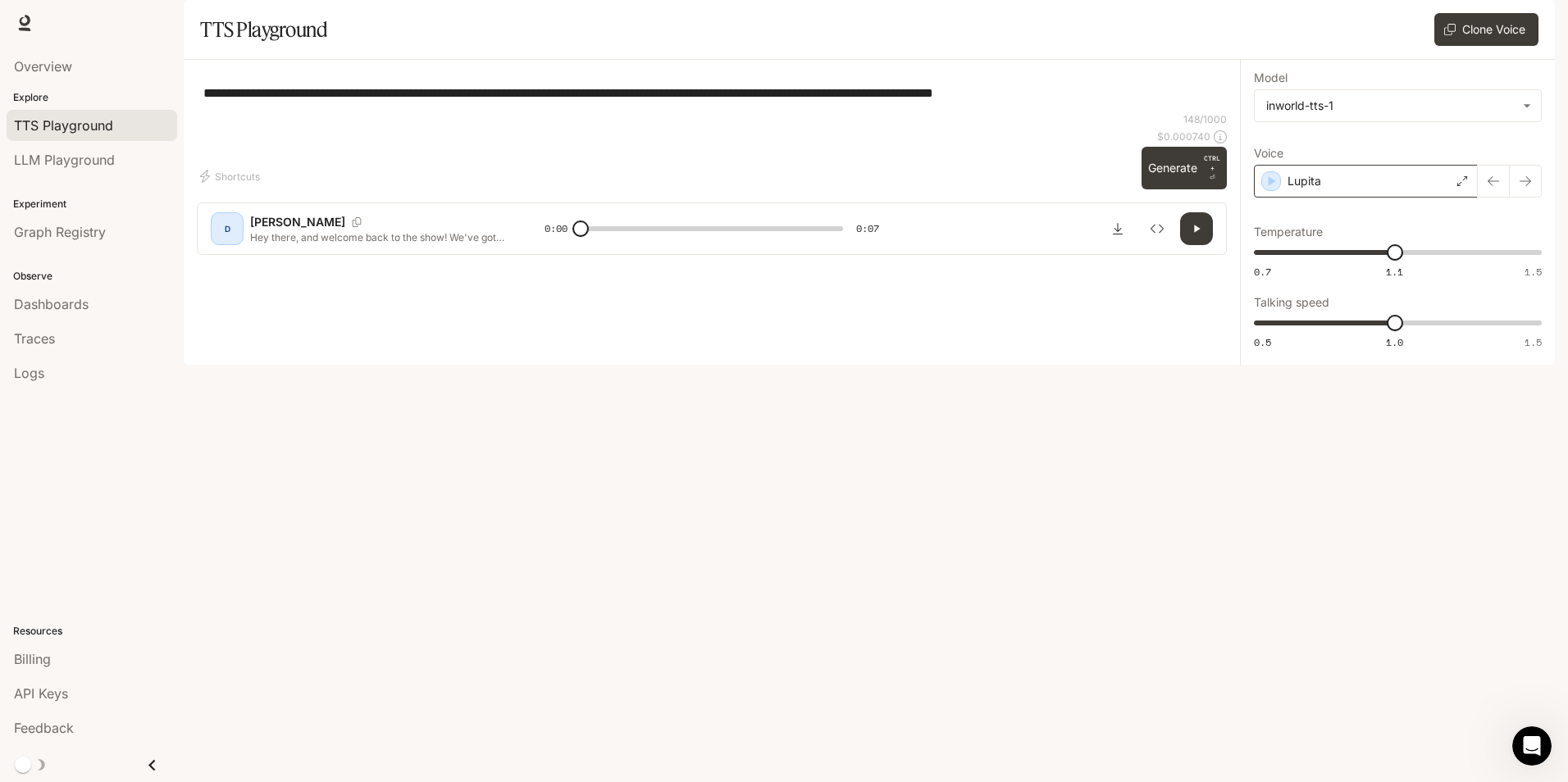
click at [1372, 197] on div "Lupita" at bounding box center [1366, 181] width 224 height 33
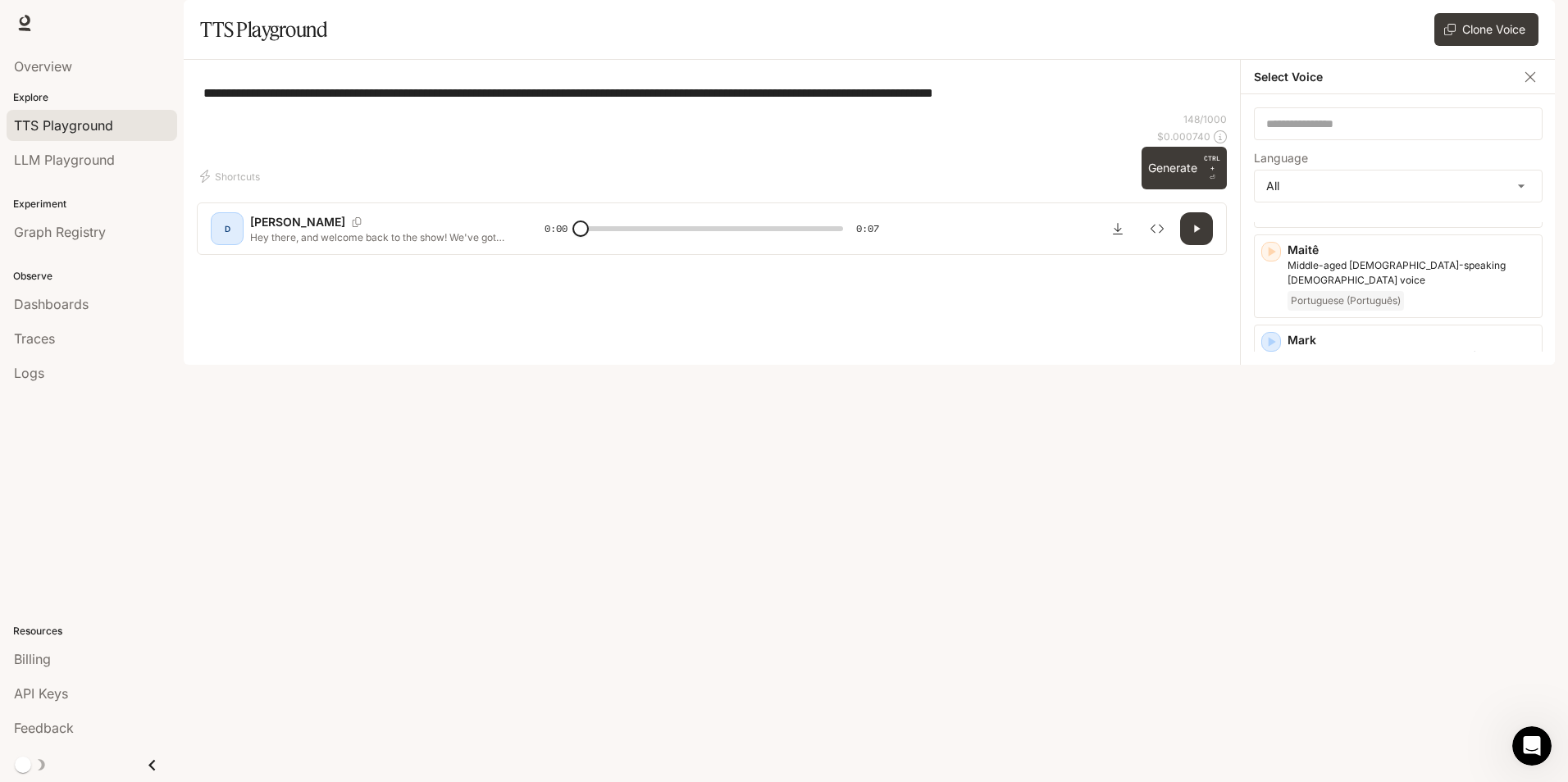
scroll to position [2295, 0]
click at [31, 34] on div at bounding box center [25, 23] width 23 height 23
click at [24, 24] on icon at bounding box center [25, 20] width 11 height 12
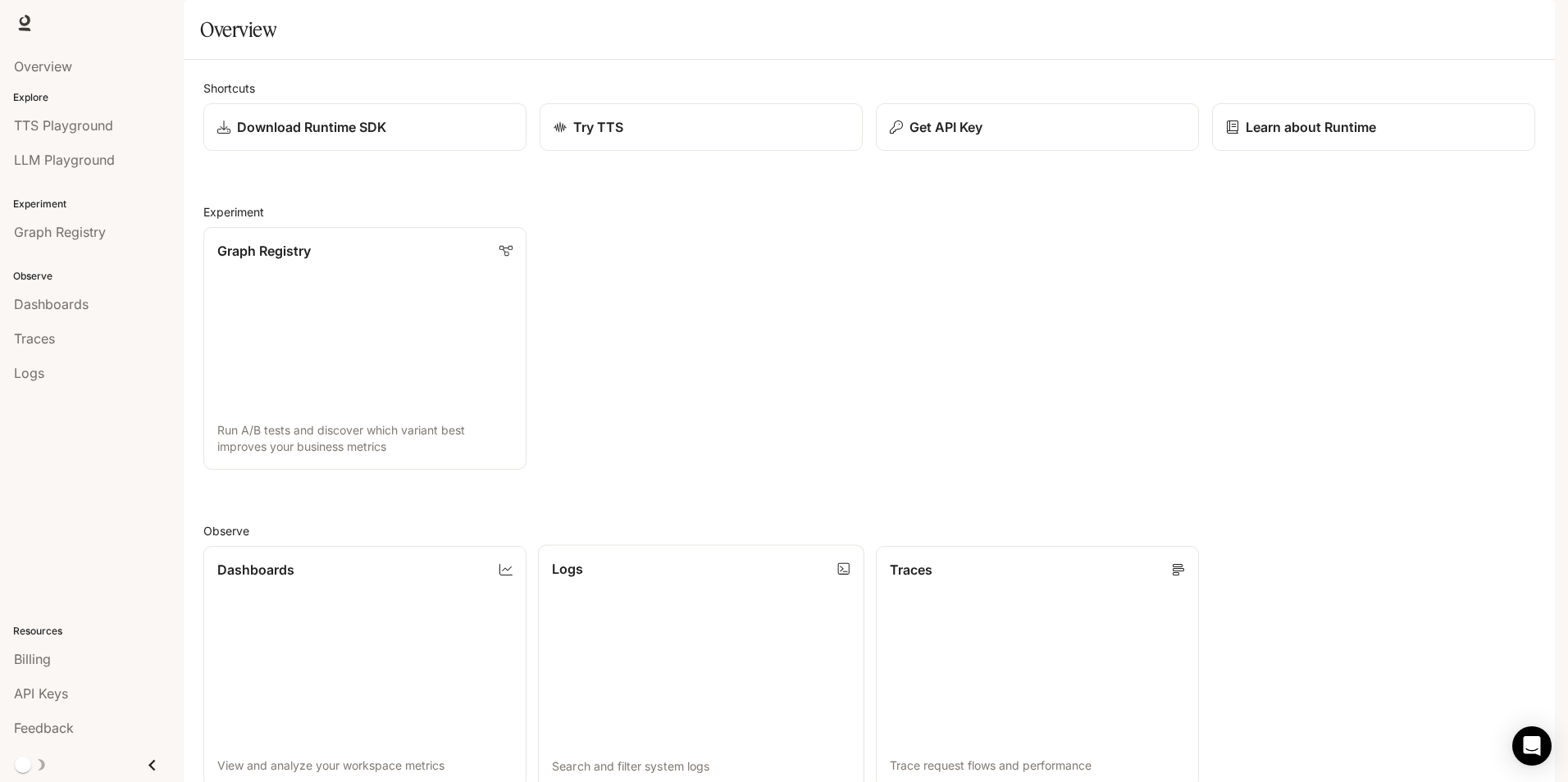
scroll to position [398, 0]
